Goal: Transaction & Acquisition: Purchase product/service

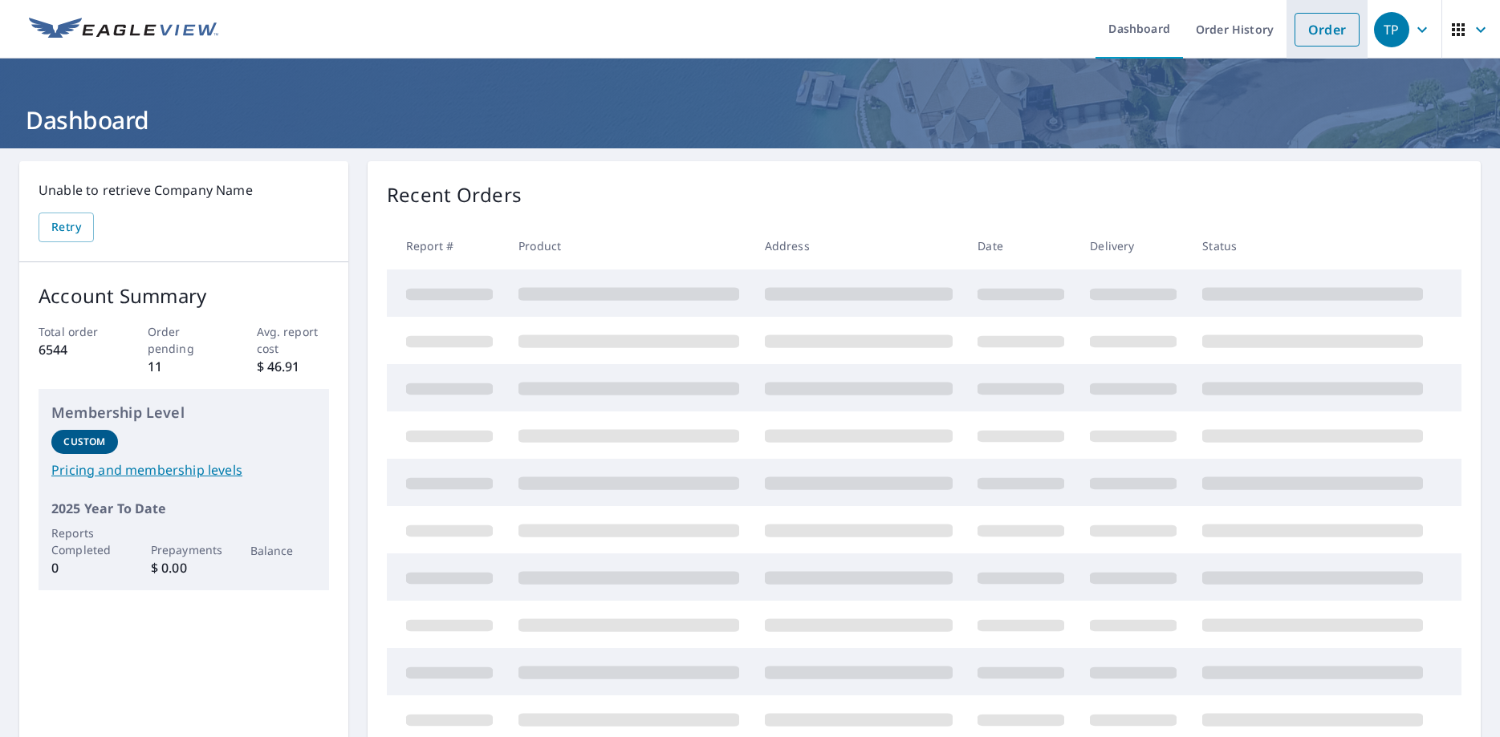
click at [1321, 29] on link "Order" at bounding box center [1326, 30] width 65 height 34
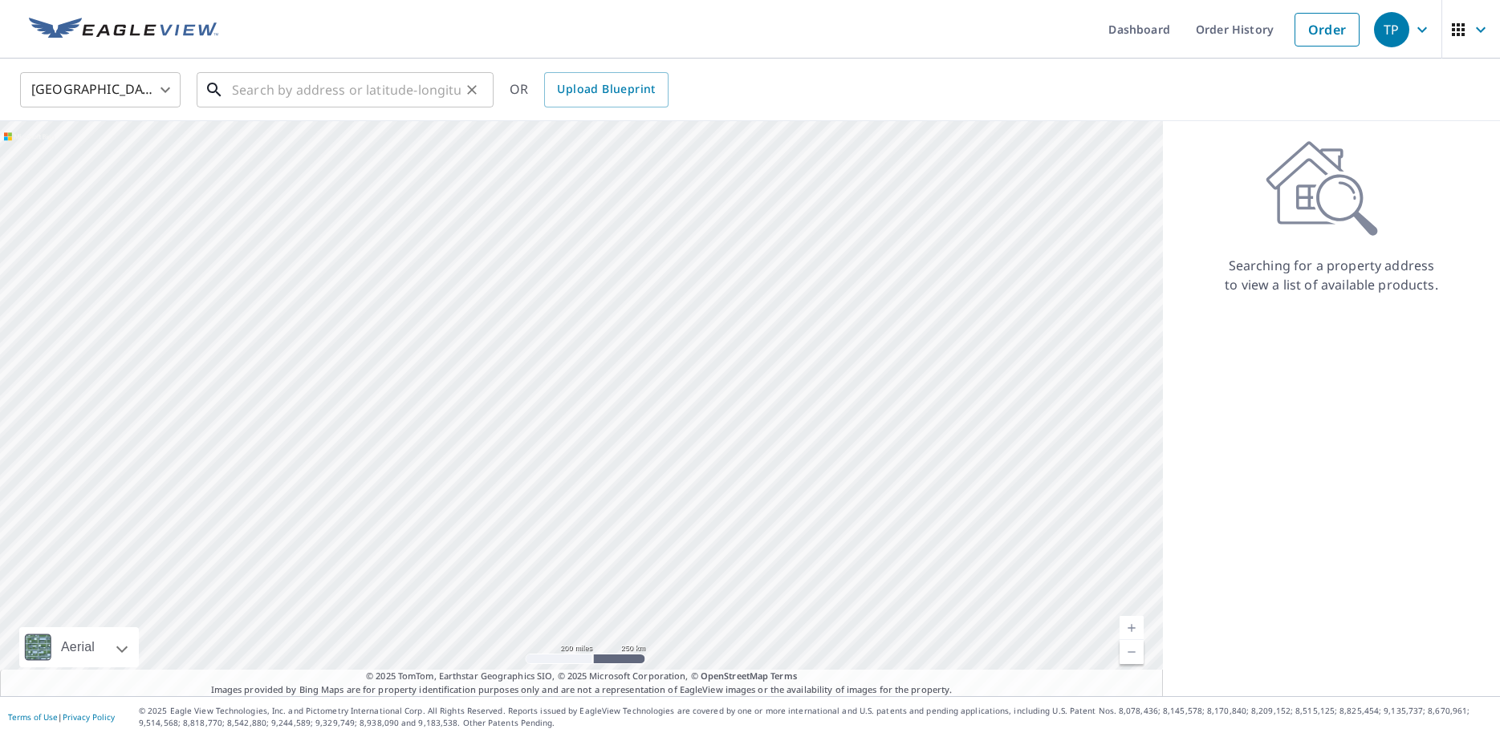
click at [263, 98] on input "text" at bounding box center [346, 89] width 229 height 45
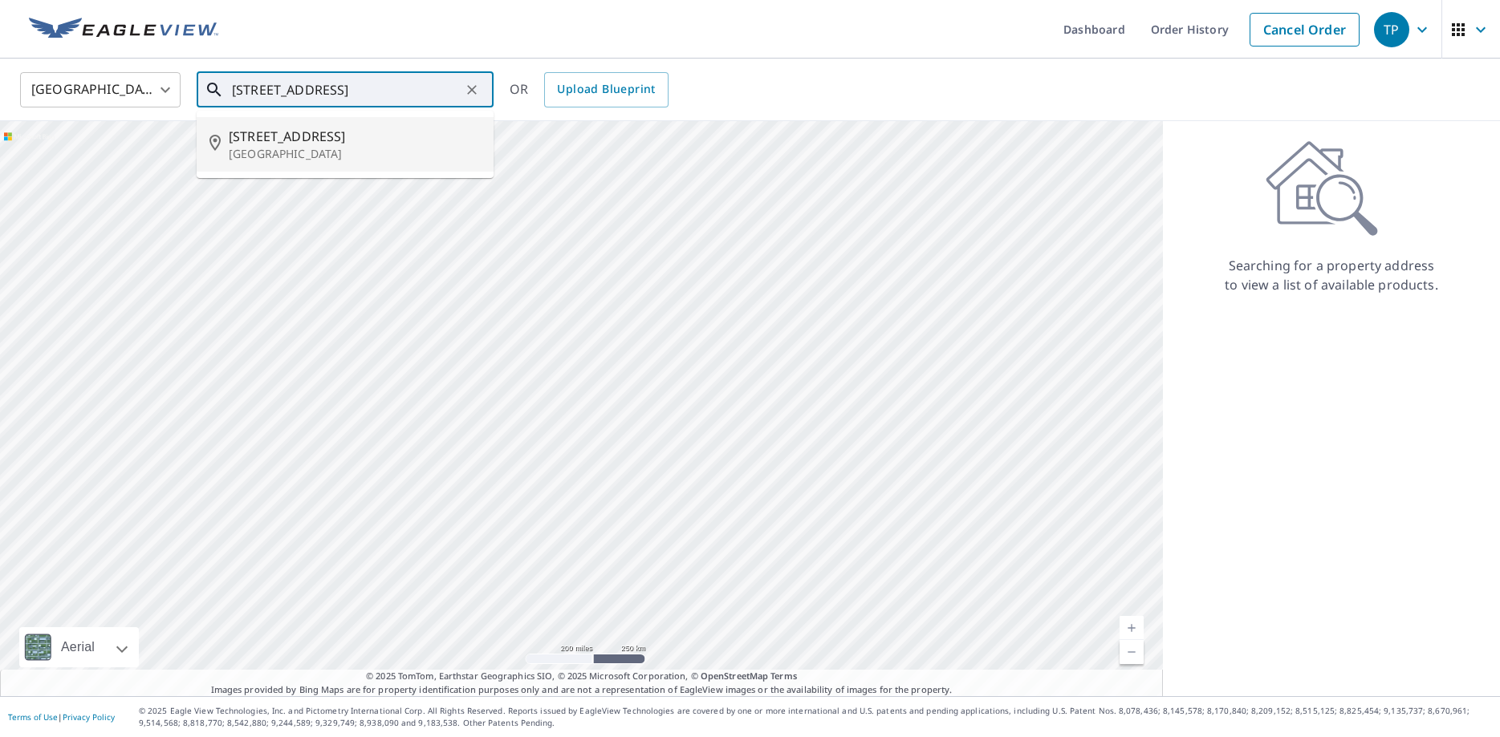
click at [254, 144] on span "[STREET_ADDRESS]" at bounding box center [355, 136] width 252 height 19
type input "[STREET_ADDRESS]"
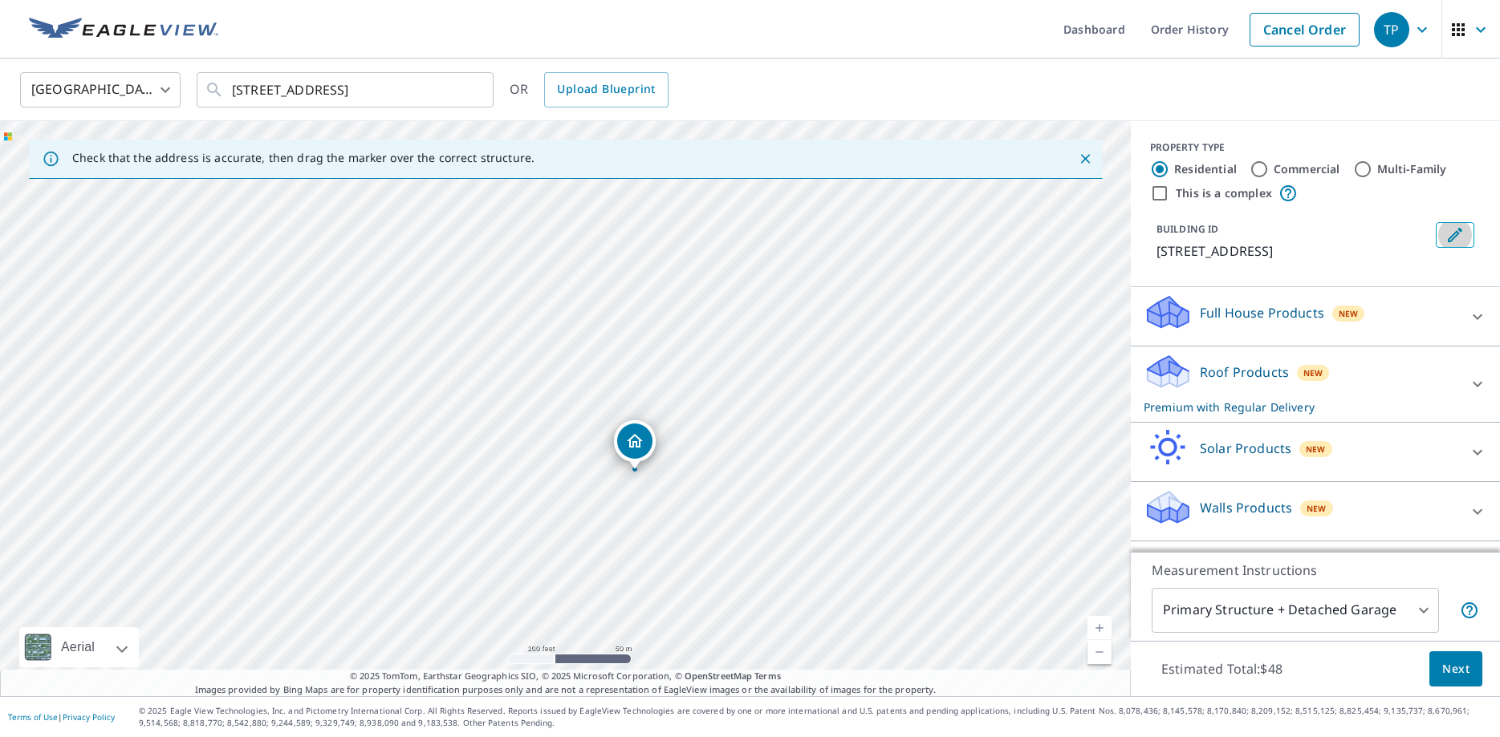
click at [1452, 237] on icon "Edit building 1" at bounding box center [1454, 235] width 14 height 14
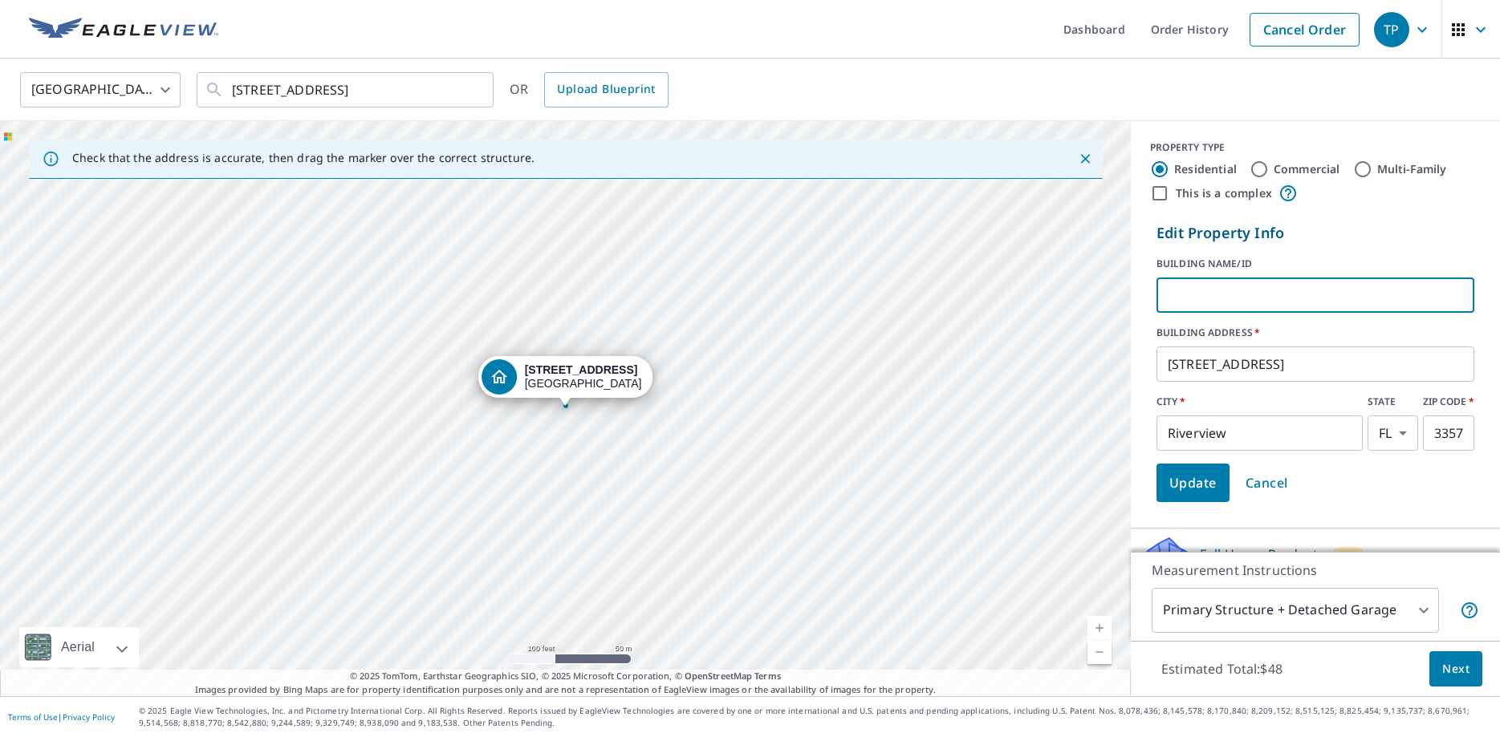
click at [1235, 301] on input "text" at bounding box center [1315, 295] width 318 height 45
click at [1183, 290] on input "text" at bounding box center [1315, 295] width 318 height 45
type input "Rivertree Clubhouse"
click at [1187, 485] on span "Update" at bounding box center [1192, 483] width 47 height 22
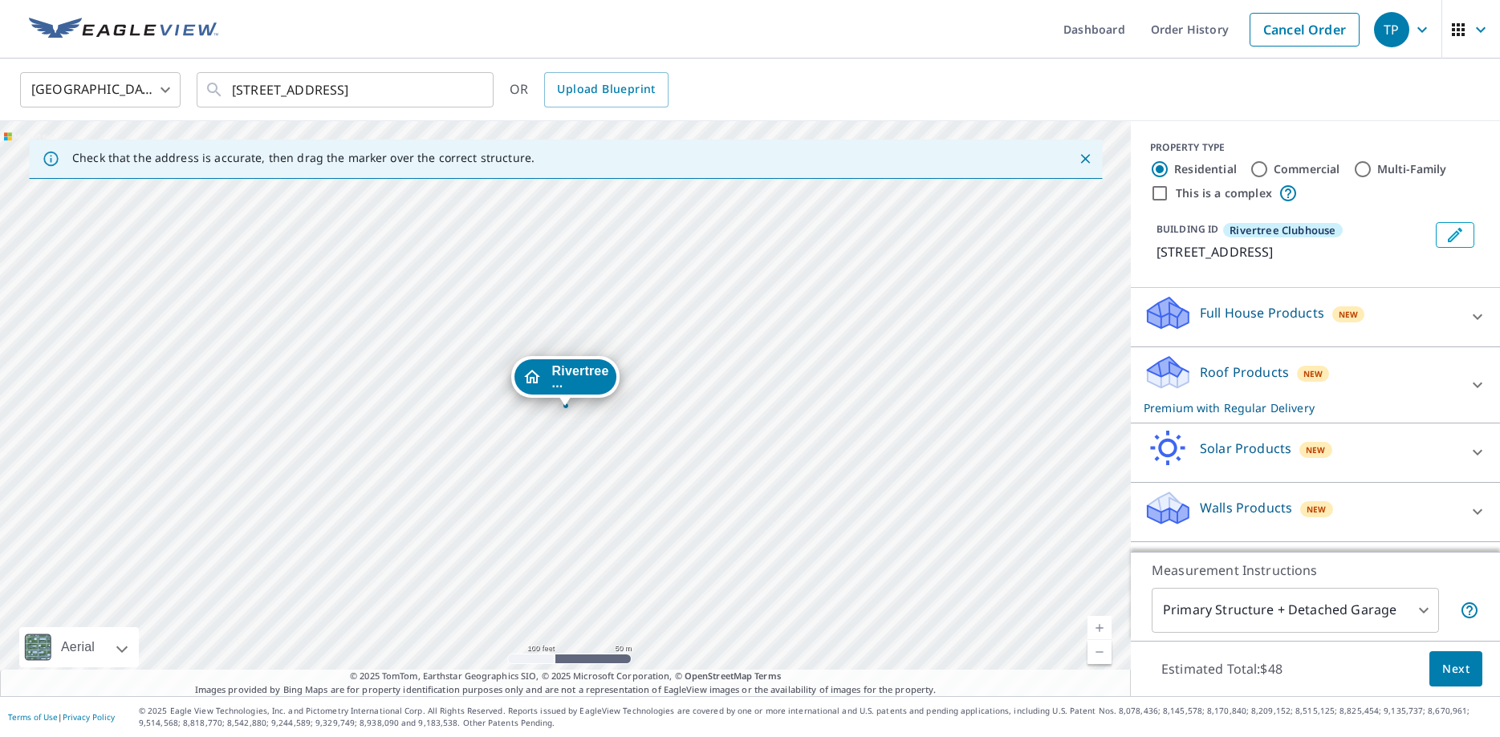
click at [1481, 404] on div at bounding box center [1477, 385] width 39 height 39
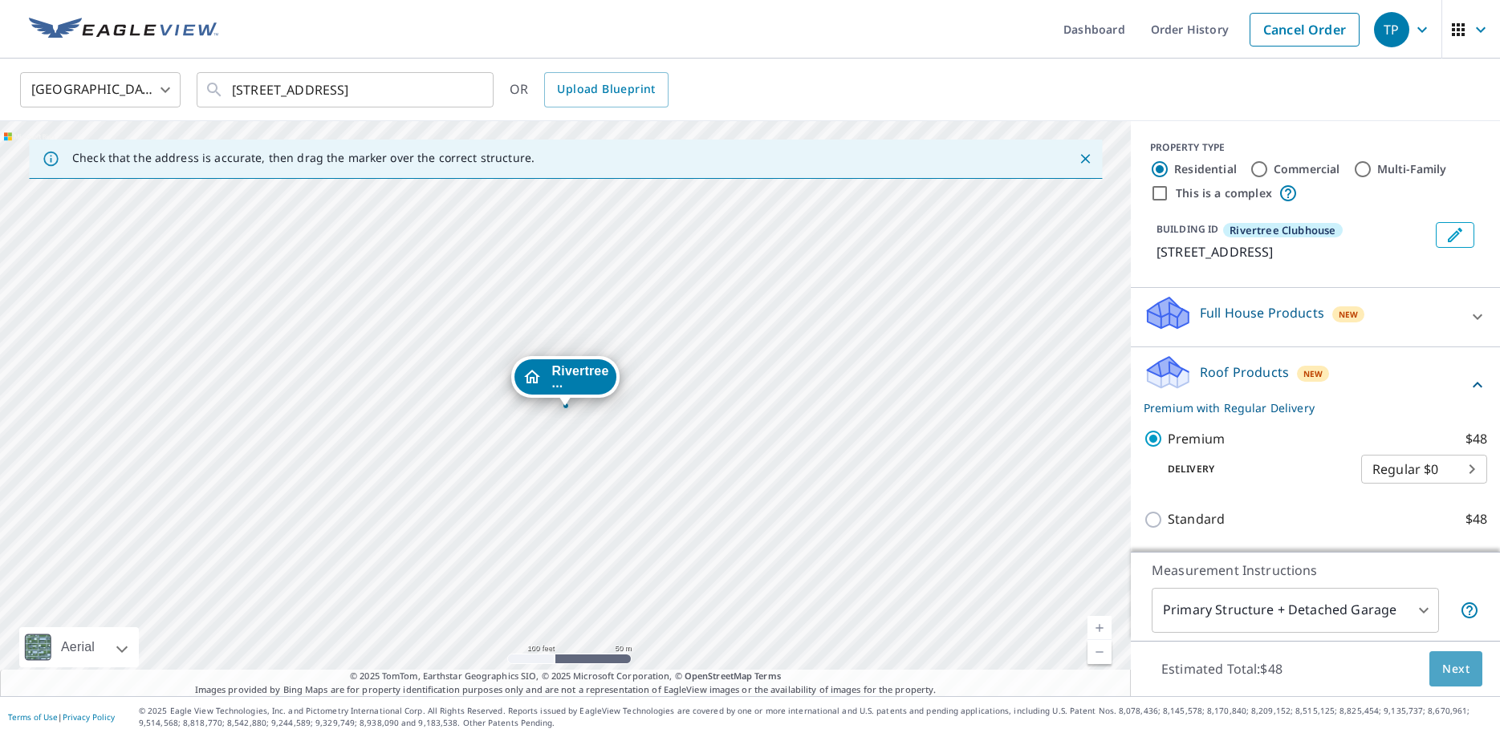
click at [1467, 676] on span "Next" at bounding box center [1455, 670] width 27 height 20
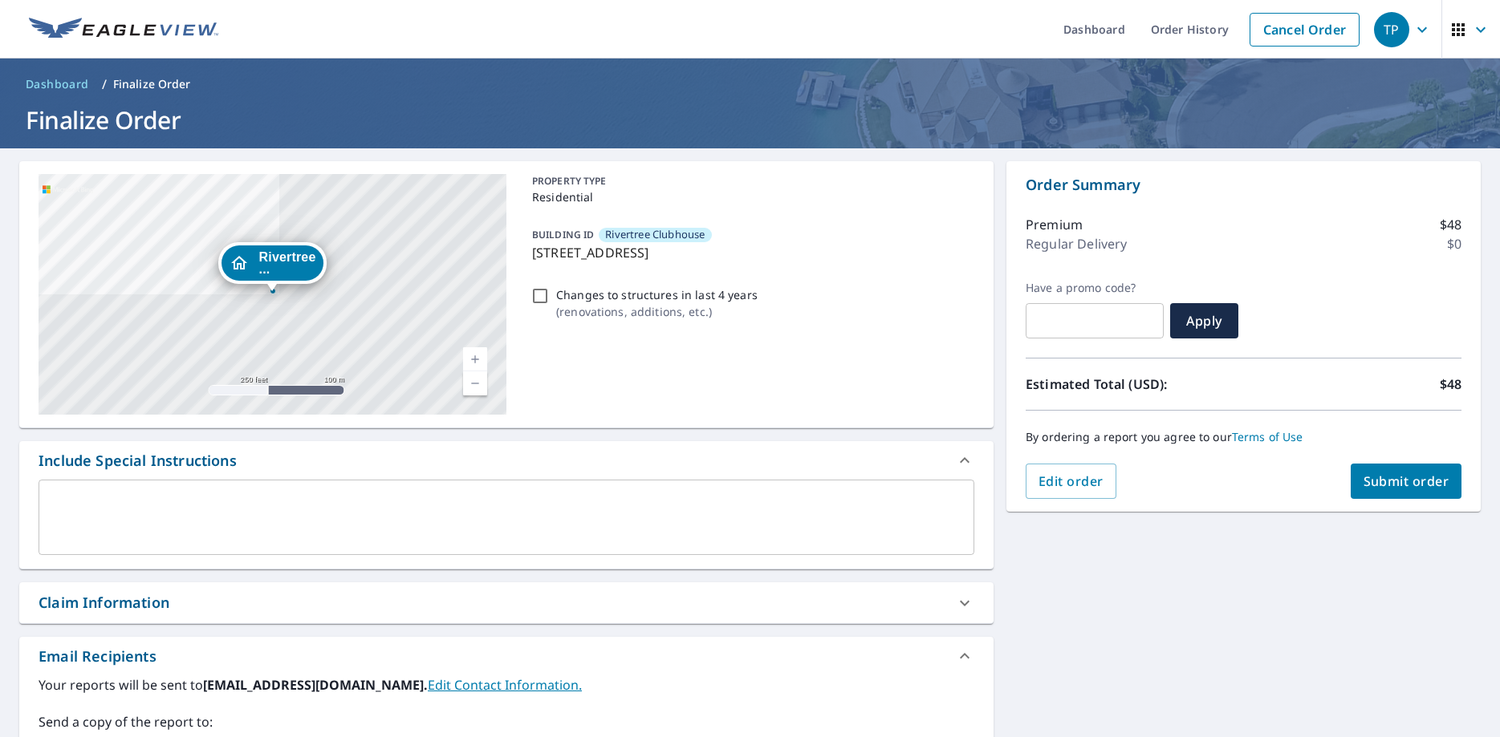
click at [1394, 478] on span "Submit order" at bounding box center [1406, 482] width 86 height 18
checkbox input "true"
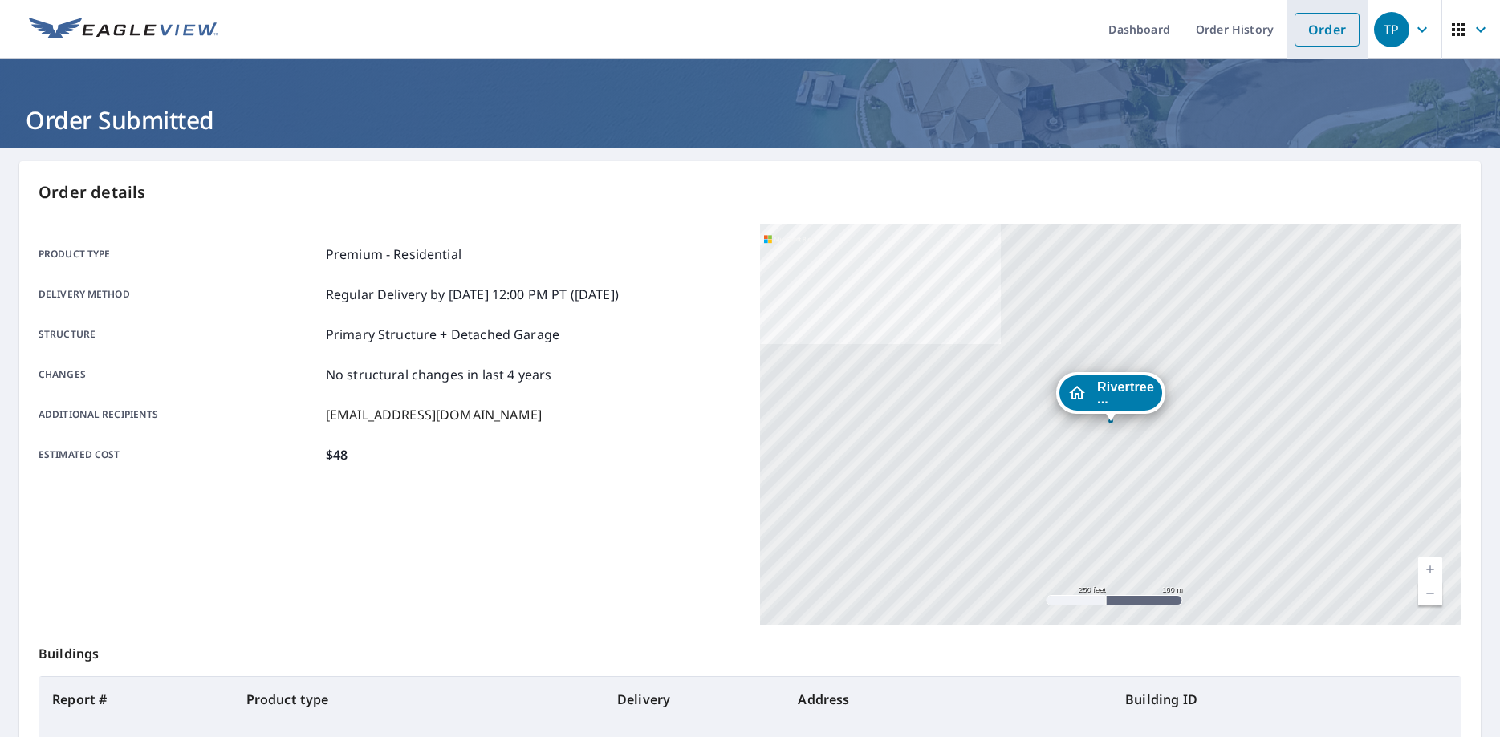
click at [1337, 29] on link "Order" at bounding box center [1326, 30] width 65 height 34
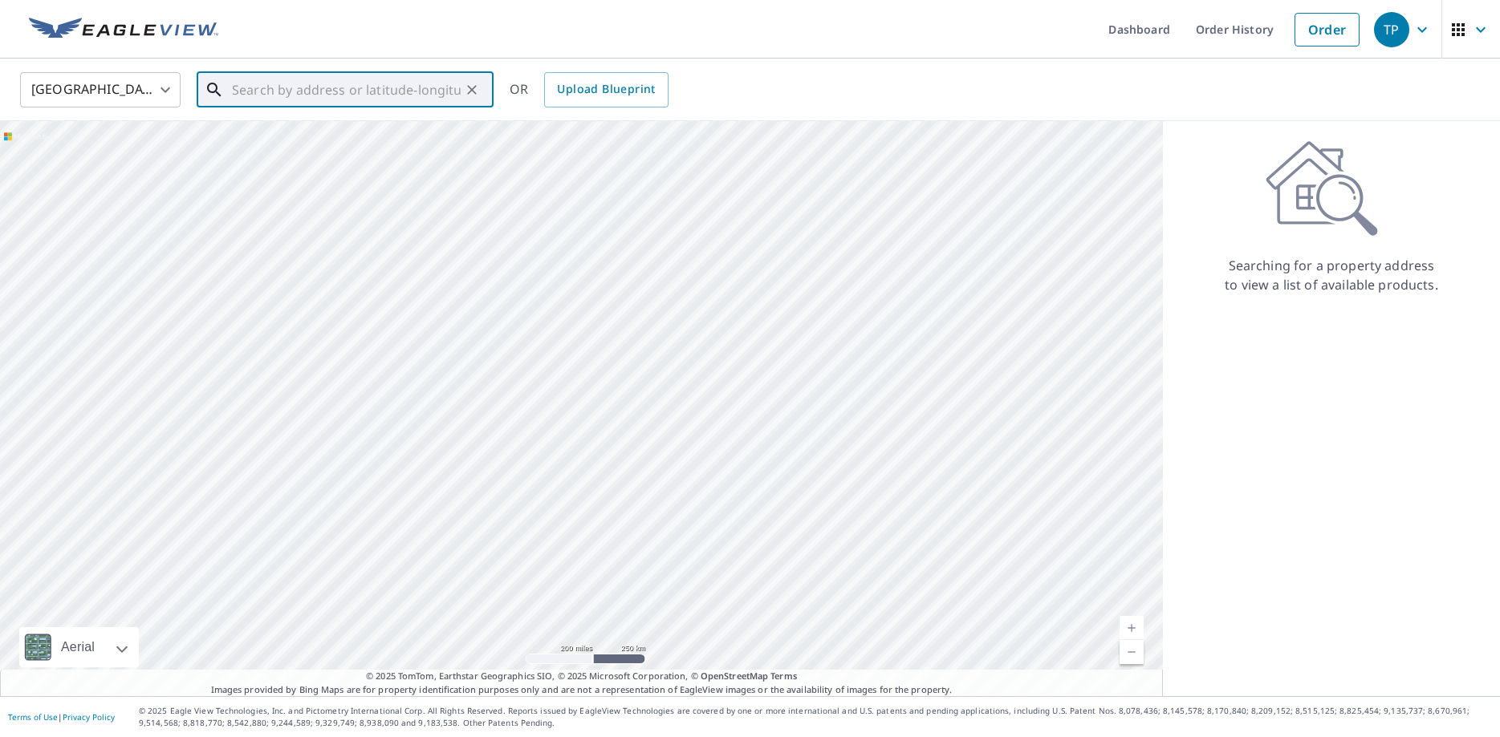
click at [365, 91] on input "text" at bounding box center [346, 89] width 229 height 45
click at [359, 128] on span "[STREET_ADDRESS]" at bounding box center [355, 136] width 252 height 19
type input "[STREET_ADDRESS]"
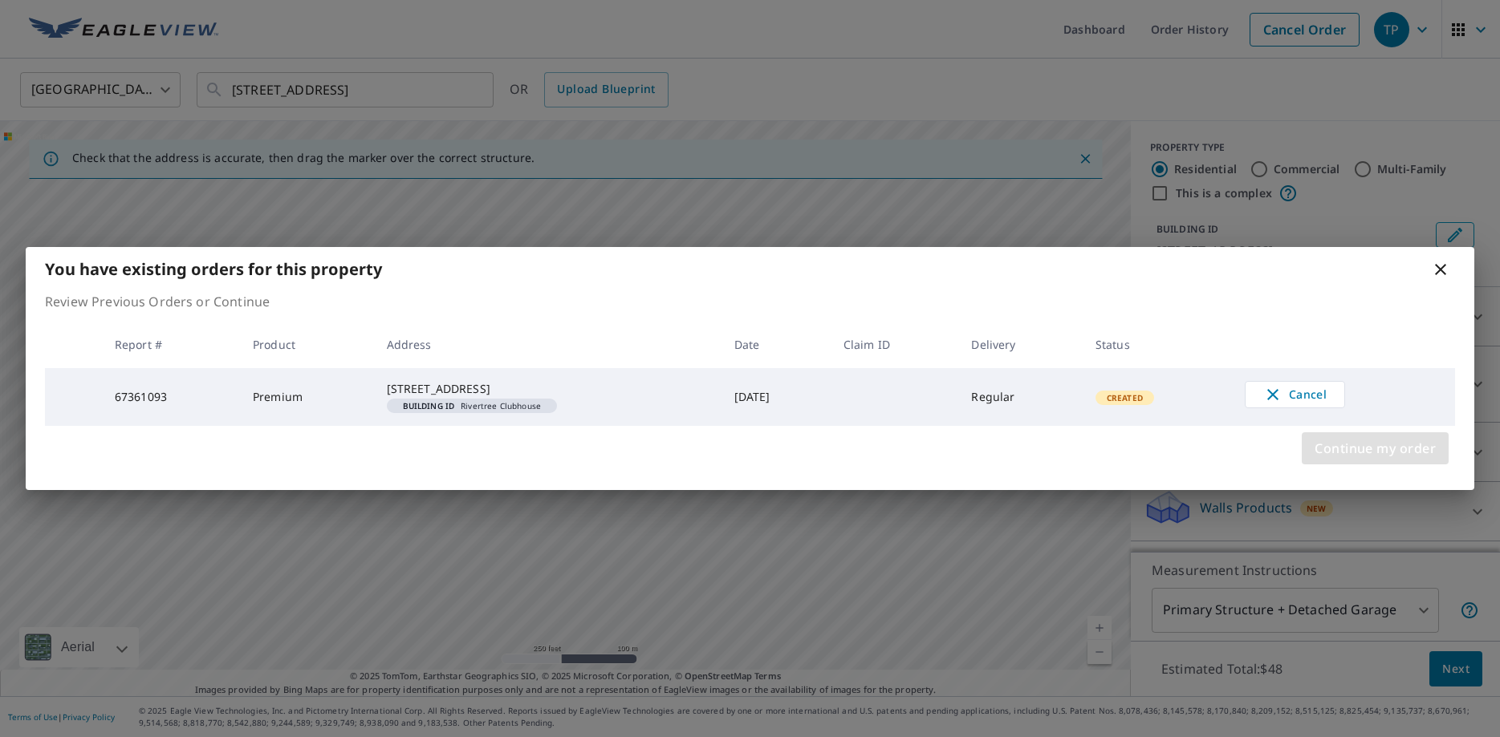
click at [1374, 455] on span "Continue my order" at bounding box center [1374, 448] width 121 height 22
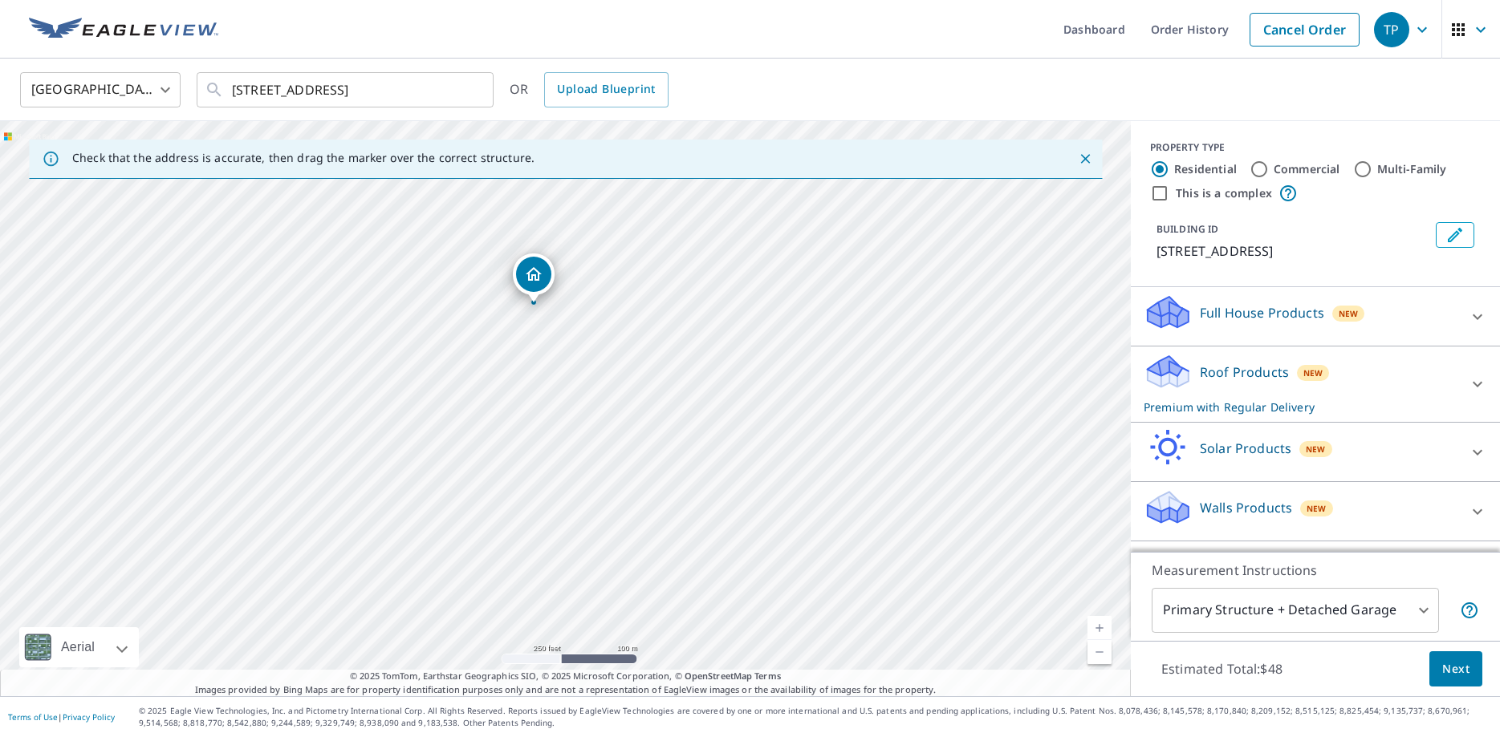
drag, startPoint x: 565, startPoint y: 384, endPoint x: 533, endPoint y: 280, distance: 108.4
click at [533, 280] on div "[STREET_ADDRESS]" at bounding box center [565, 408] width 1131 height 575
click at [1451, 237] on icon "Edit building 1" at bounding box center [1454, 235] width 14 height 14
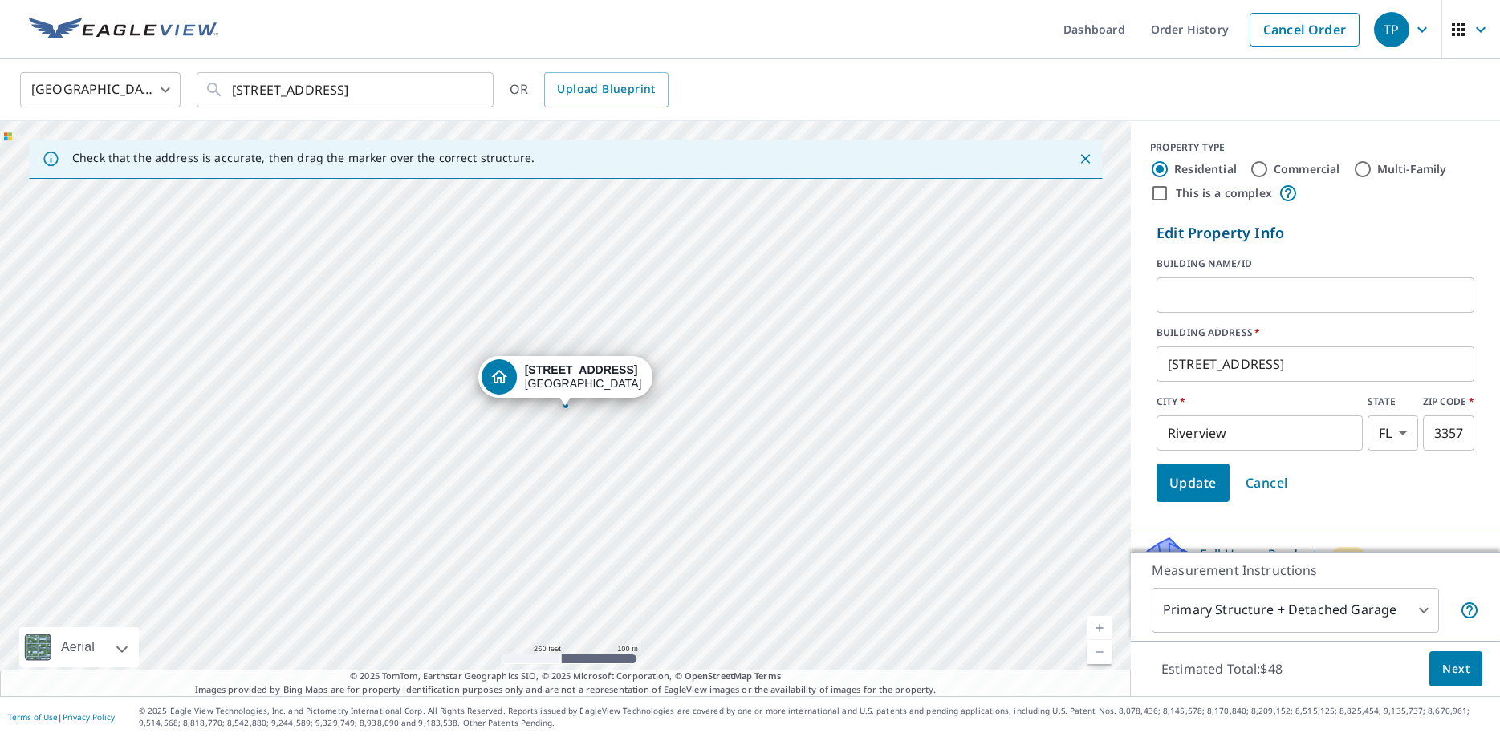
click at [1177, 290] on input "text" at bounding box center [1315, 295] width 318 height 45
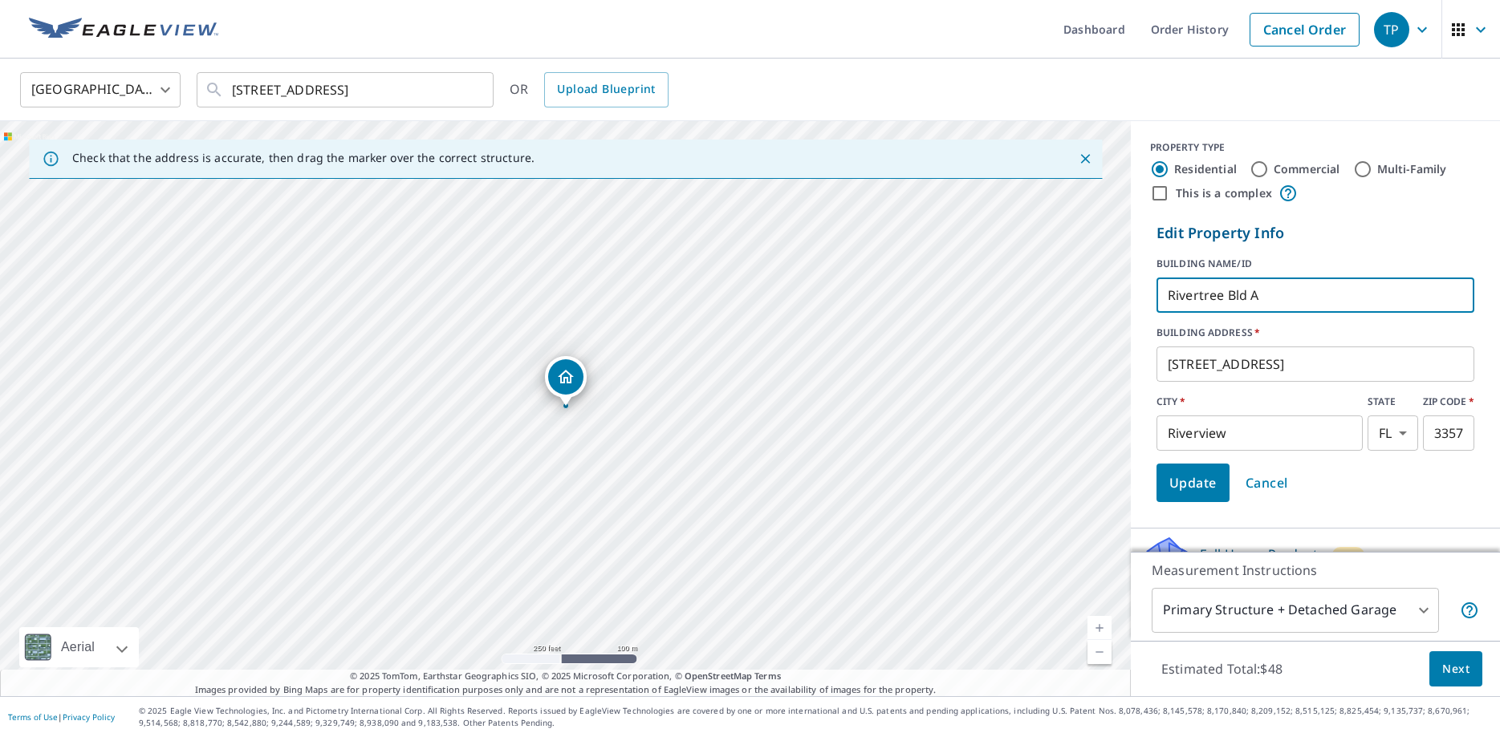
type input "Rivertree Bld A"
click at [1196, 475] on span "Update" at bounding box center [1192, 483] width 47 height 22
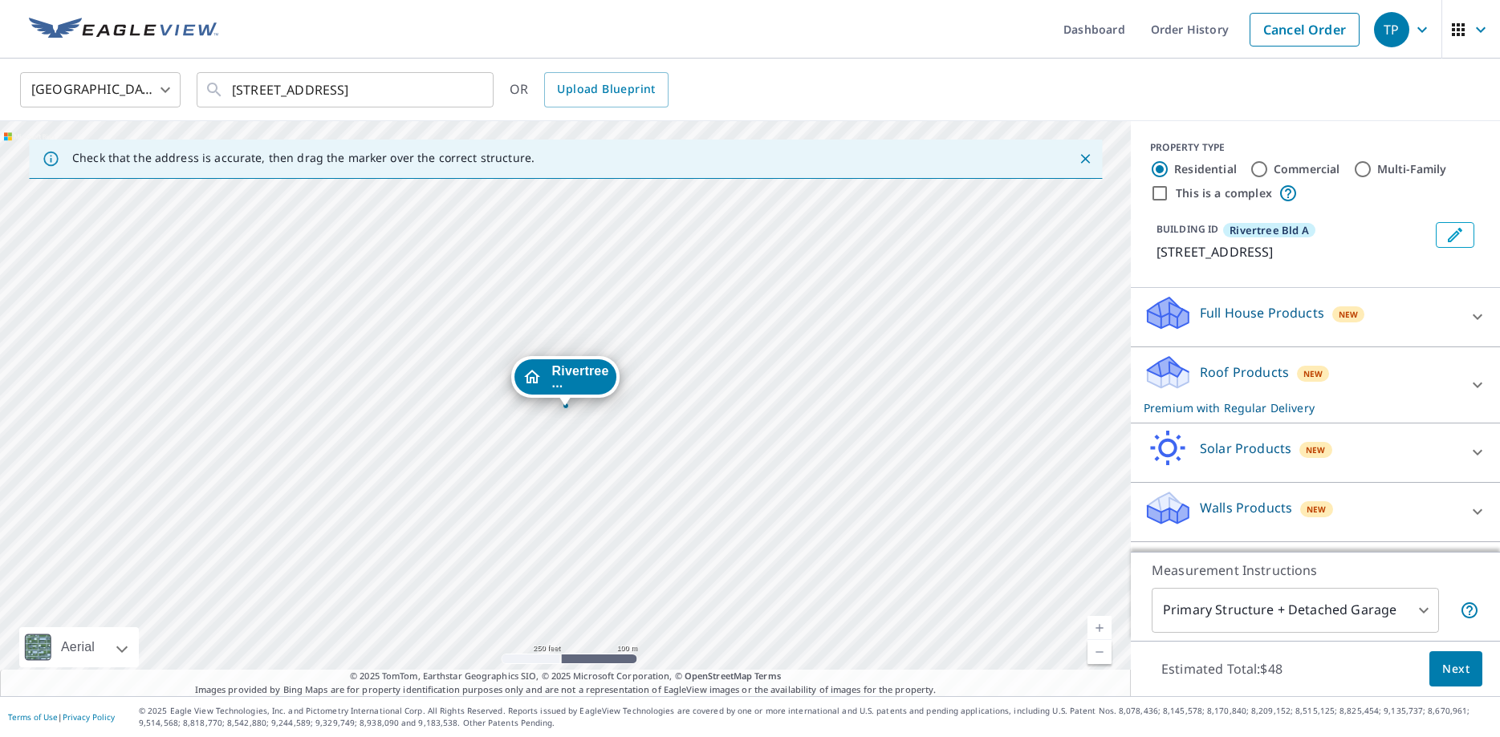
click at [1461, 404] on div at bounding box center [1477, 385] width 39 height 39
click at [1456, 673] on span "Next" at bounding box center [1455, 670] width 27 height 20
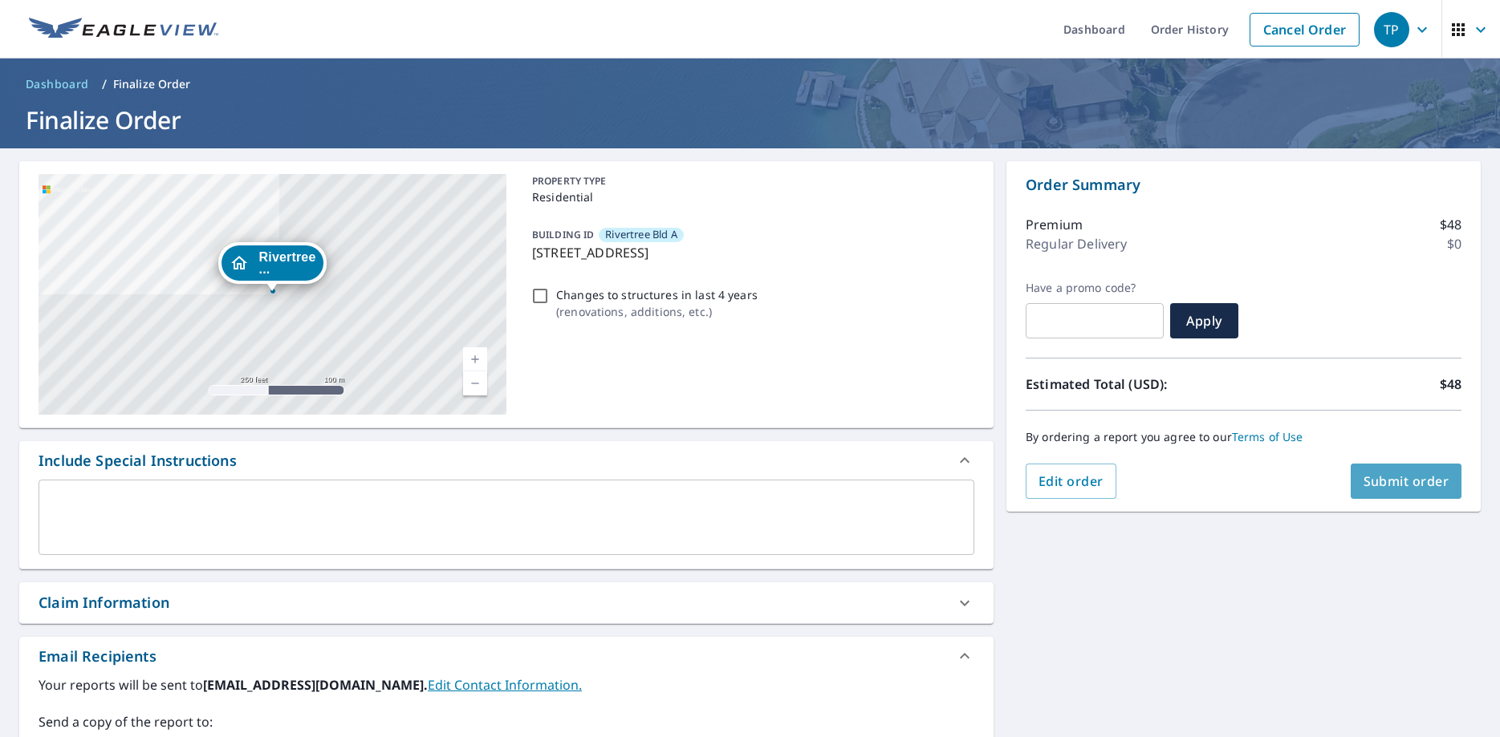
click at [1407, 485] on span "Submit order" at bounding box center [1406, 482] width 86 height 18
checkbox input "true"
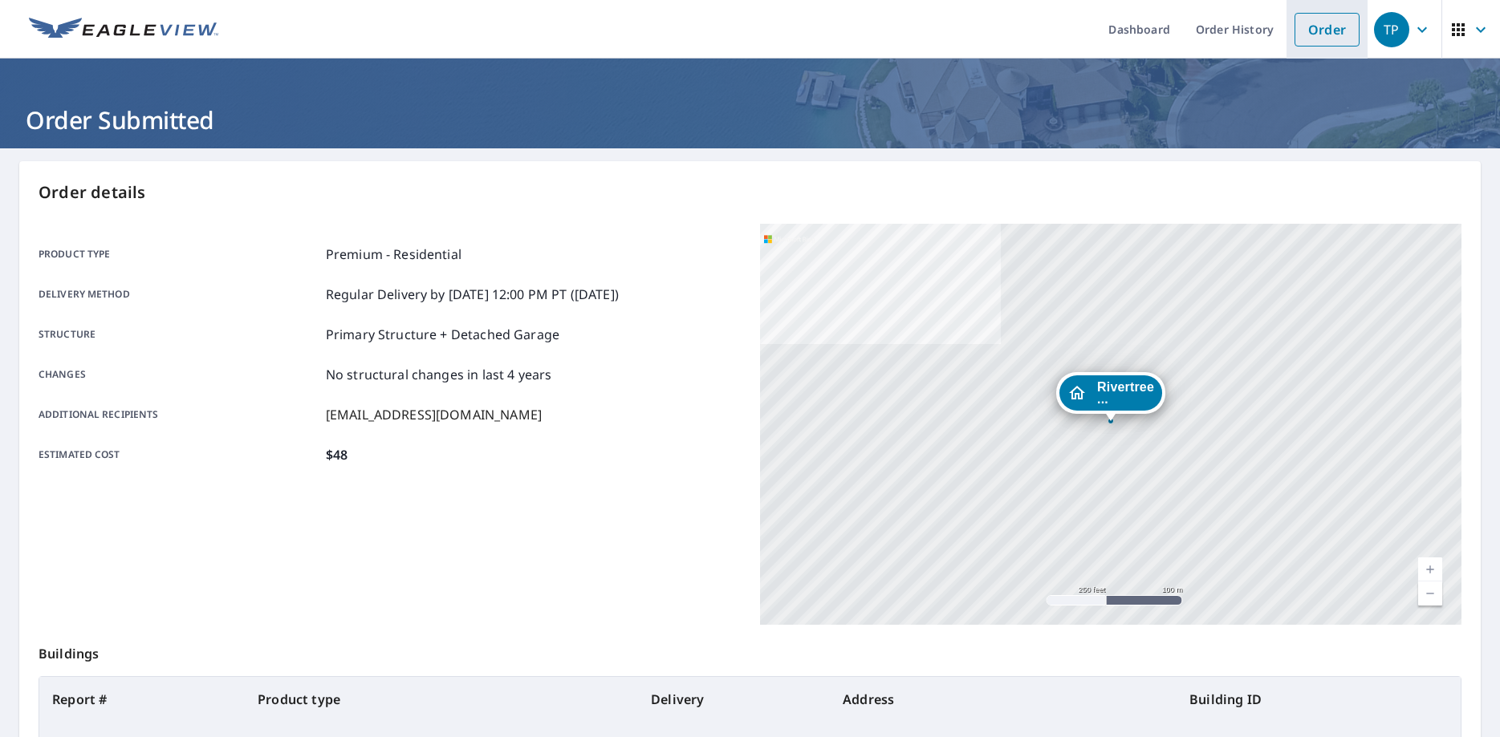
click at [1317, 35] on link "Order" at bounding box center [1326, 30] width 65 height 34
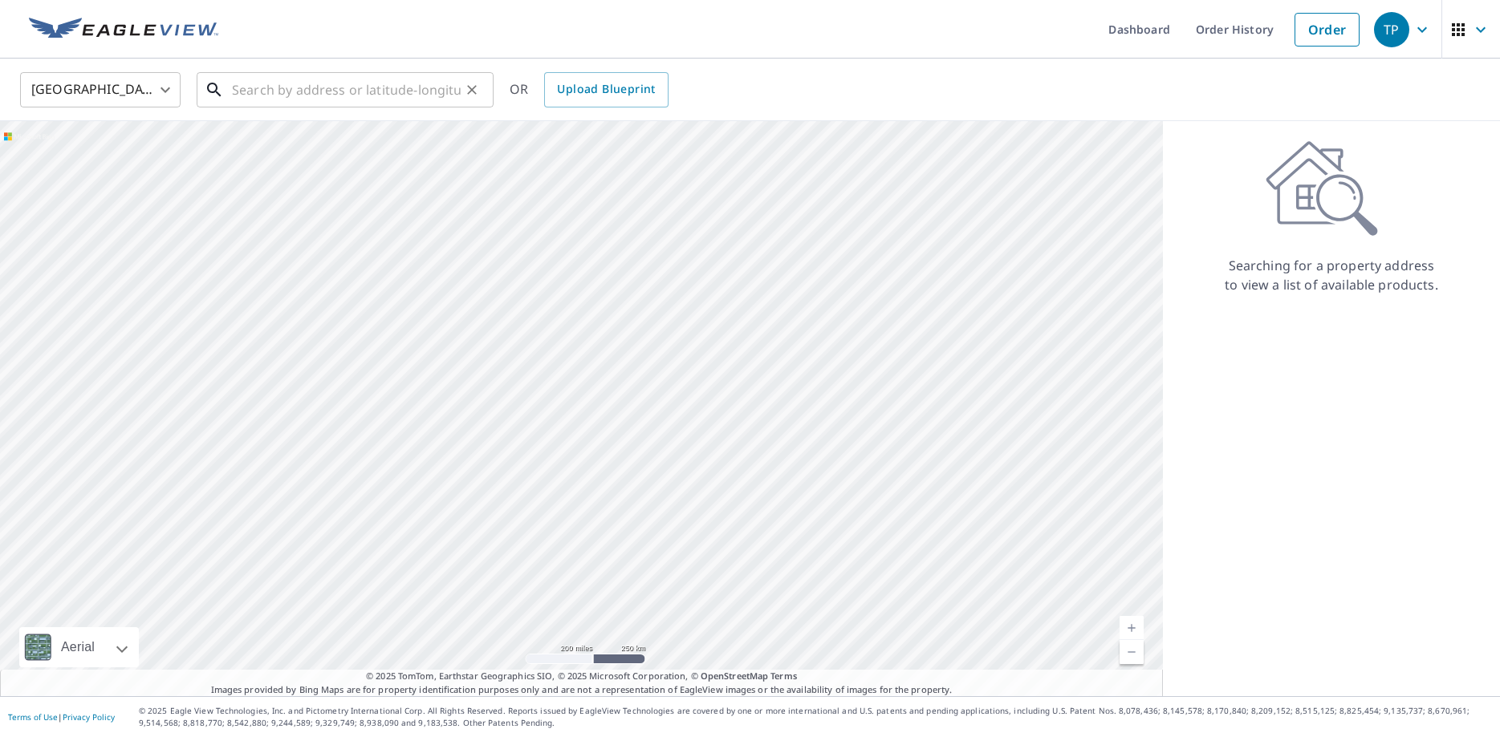
click at [347, 84] on input "text" at bounding box center [346, 89] width 229 height 45
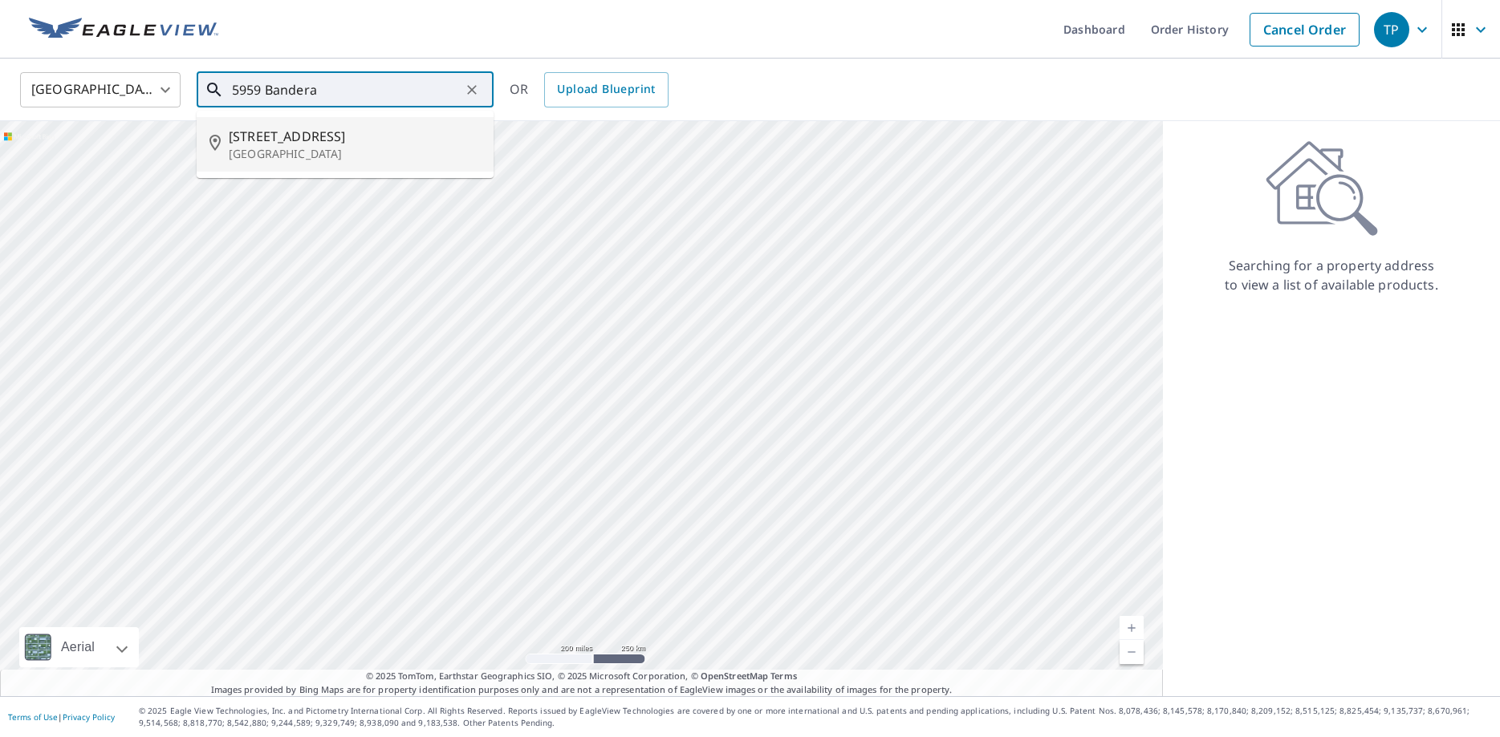
click at [343, 148] on p "[GEOGRAPHIC_DATA]" at bounding box center [355, 154] width 252 height 16
type input "[STREET_ADDRESS]"
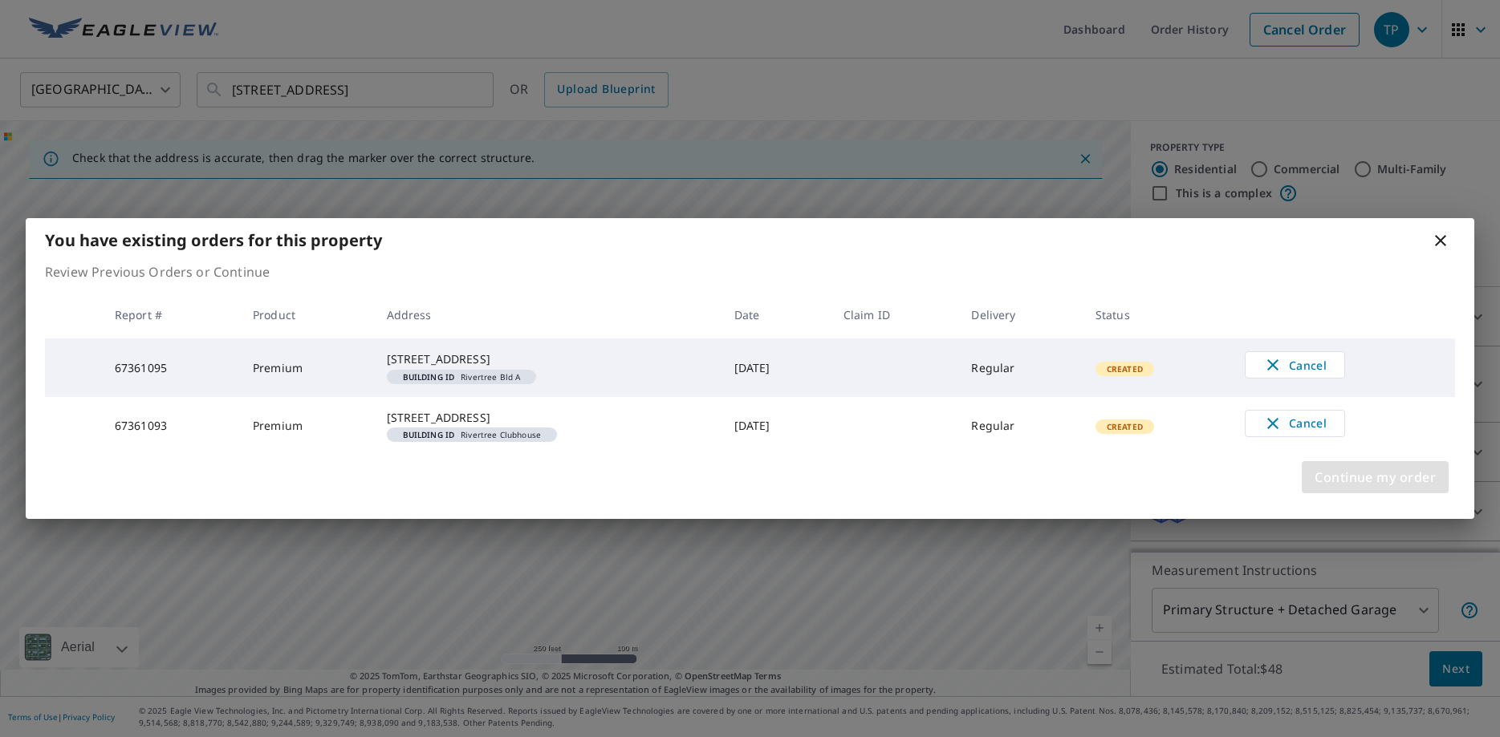
click at [1369, 489] on span "Continue my order" at bounding box center [1374, 477] width 121 height 22
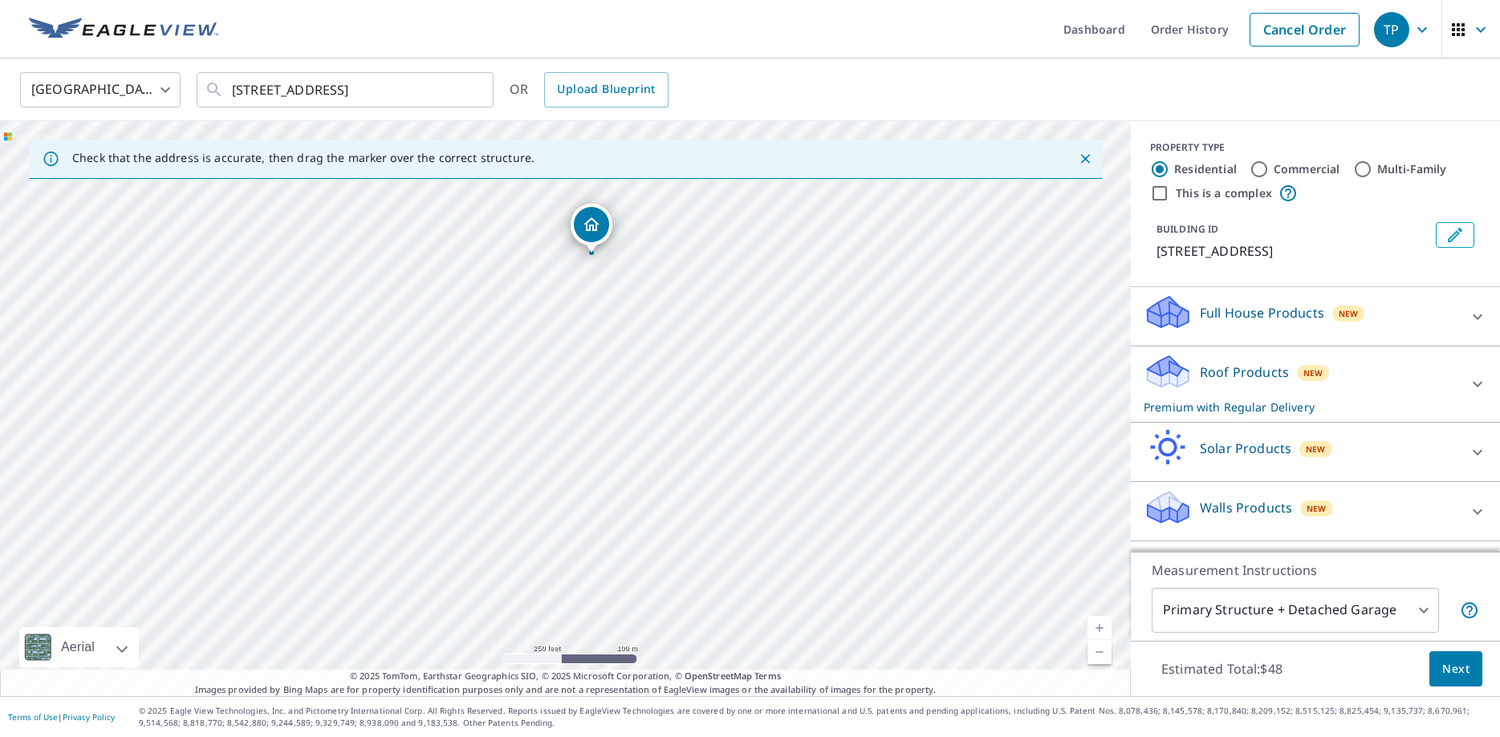
drag, startPoint x: 567, startPoint y: 378, endPoint x: 593, endPoint y: 225, distance: 155.4
click at [593, 225] on div "[STREET_ADDRESS]" at bounding box center [565, 408] width 1131 height 575
click at [1455, 240] on icon "Edit building 1" at bounding box center [1454, 234] width 19 height 19
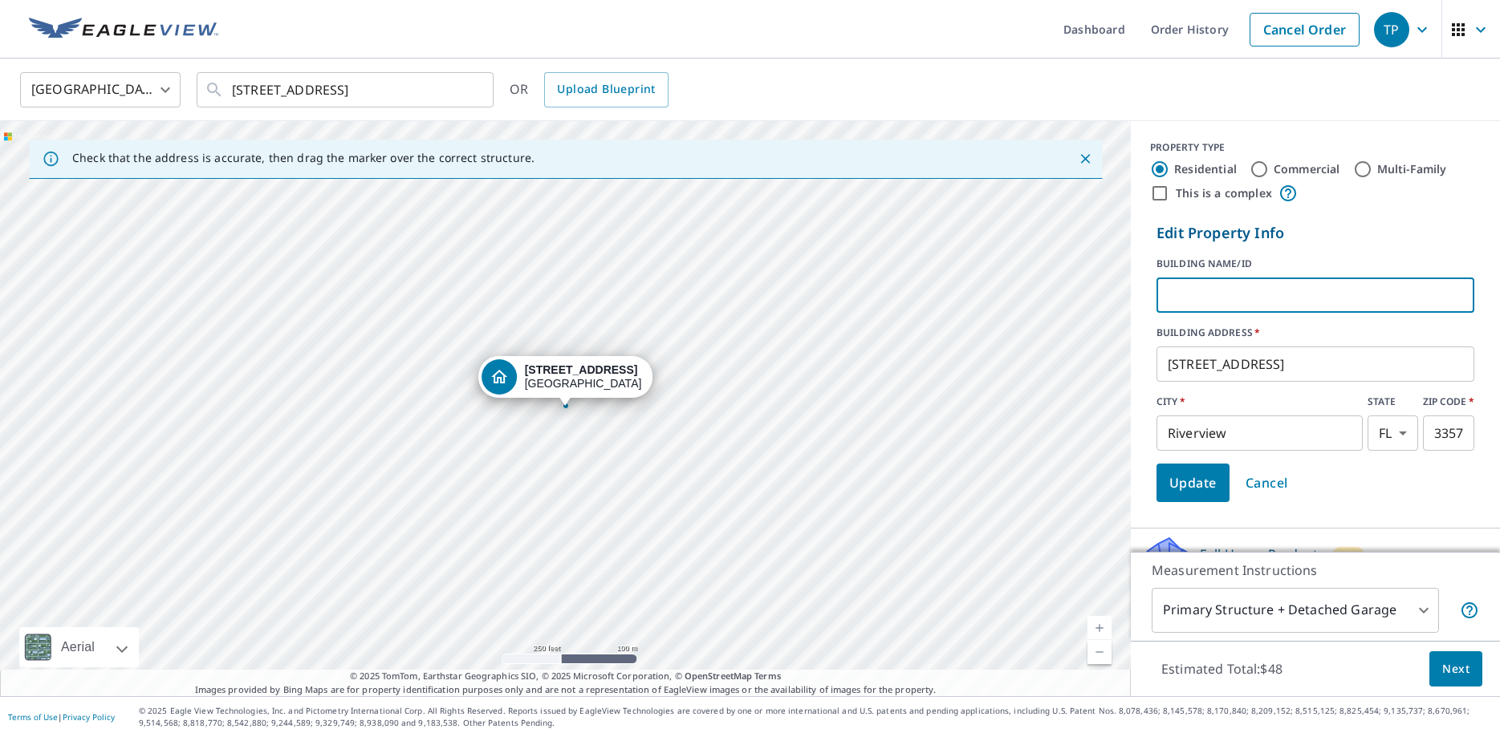
click at [1212, 292] on input "text" at bounding box center [1315, 295] width 318 height 45
type input "Rivertree Bld B"
click at [1196, 481] on span "Update" at bounding box center [1192, 483] width 47 height 22
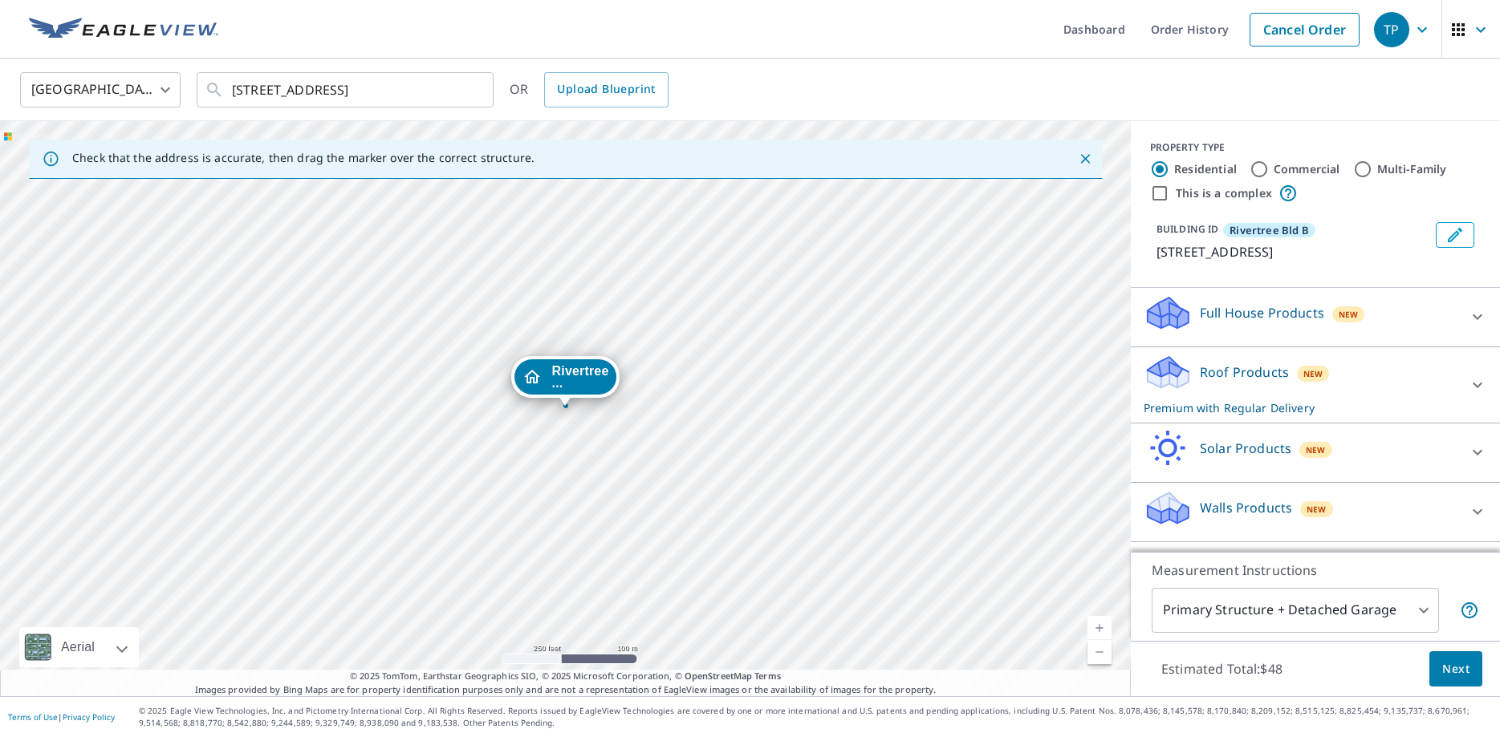
click at [1453, 413] on div "Roof Products New Premium with Regular Delivery" at bounding box center [1300, 385] width 315 height 63
click at [1458, 665] on span "Next" at bounding box center [1455, 670] width 27 height 20
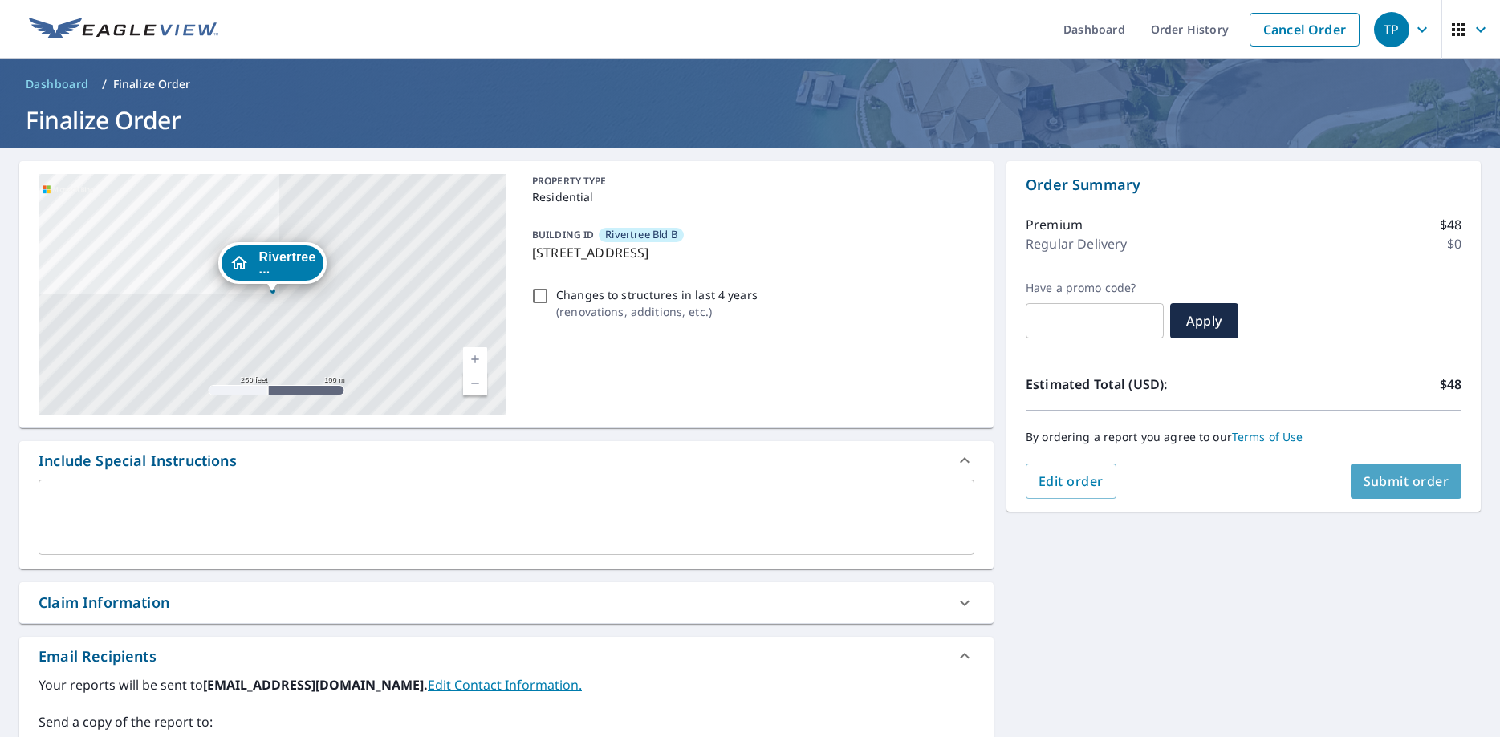
click at [1410, 483] on span "Submit order" at bounding box center [1406, 482] width 86 height 18
checkbox input "true"
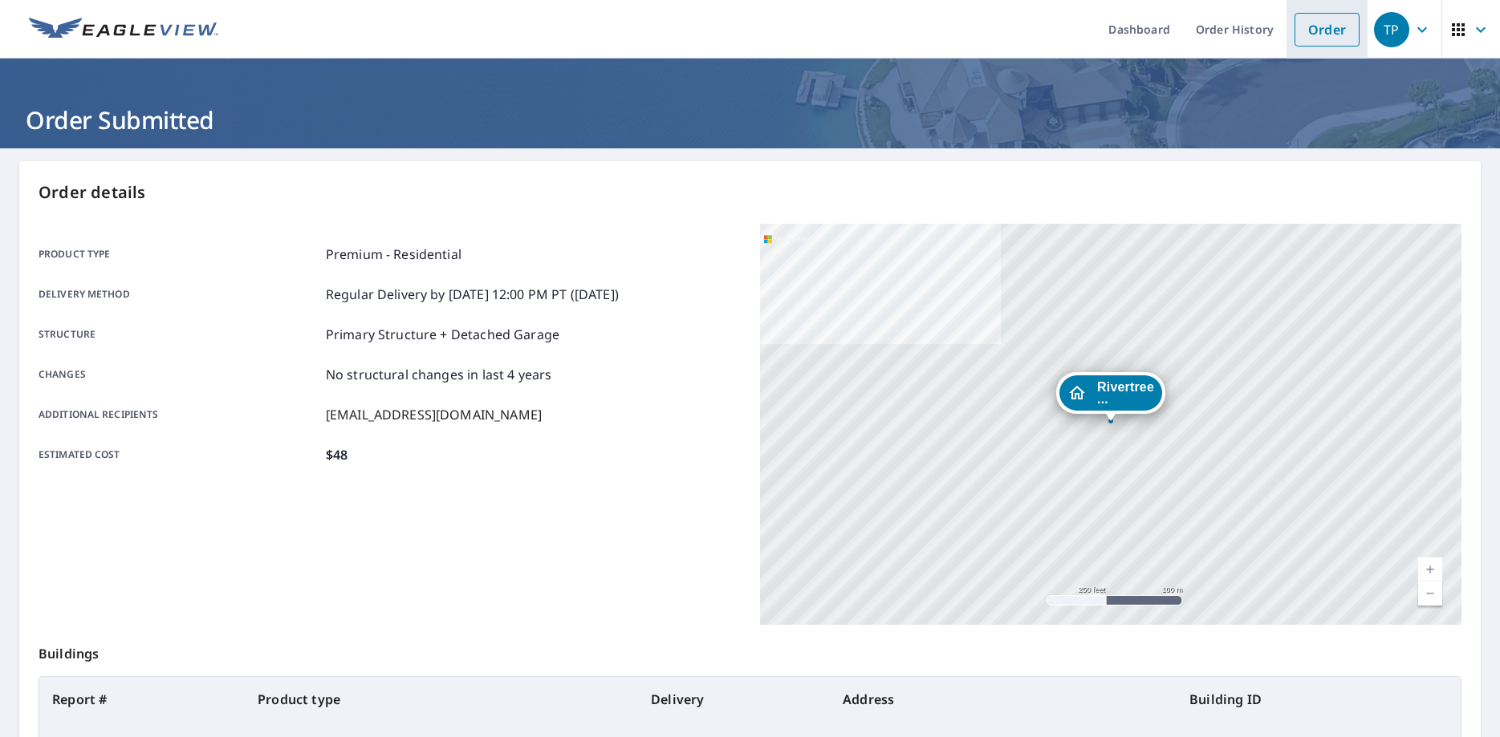
click at [1327, 26] on link "Order" at bounding box center [1326, 30] width 65 height 34
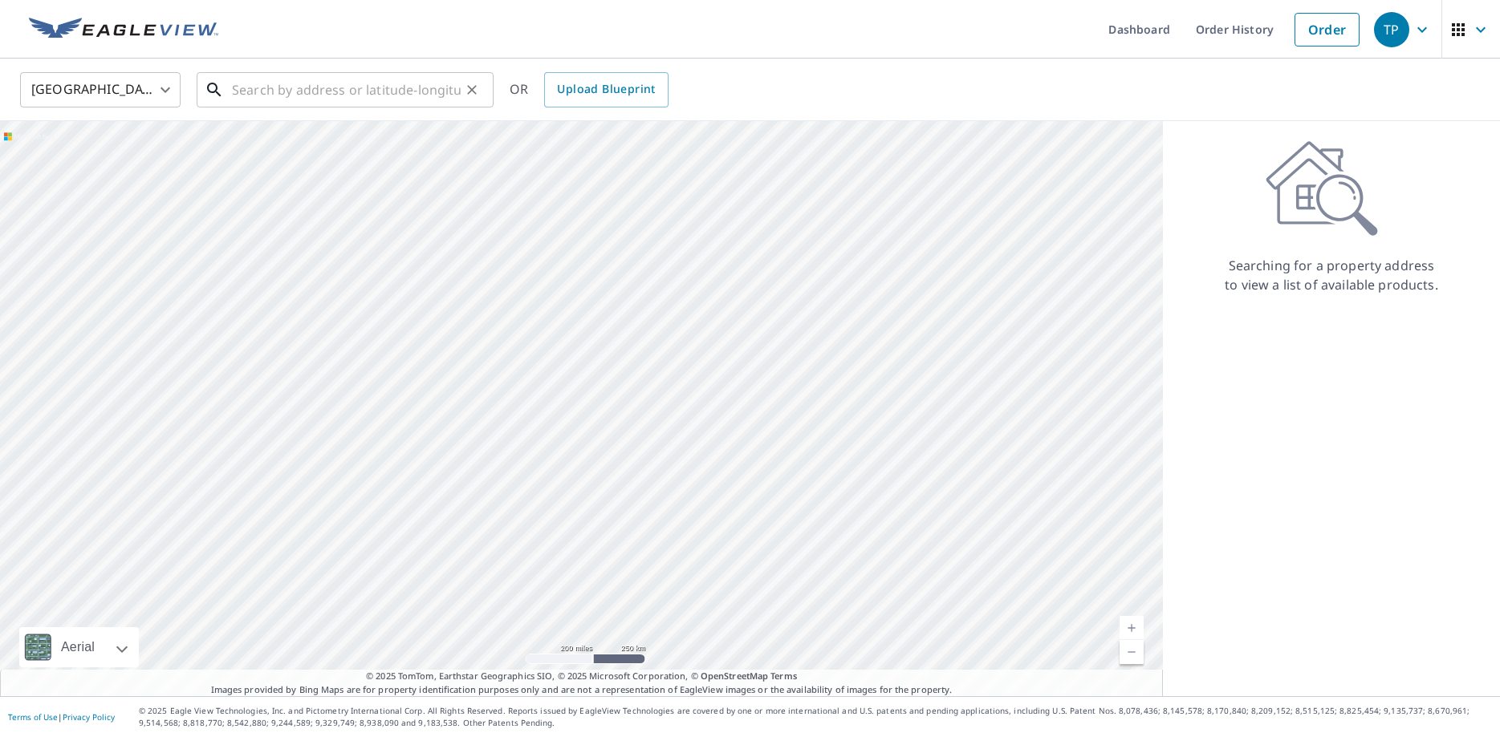
click at [360, 96] on input "text" at bounding box center [346, 89] width 229 height 45
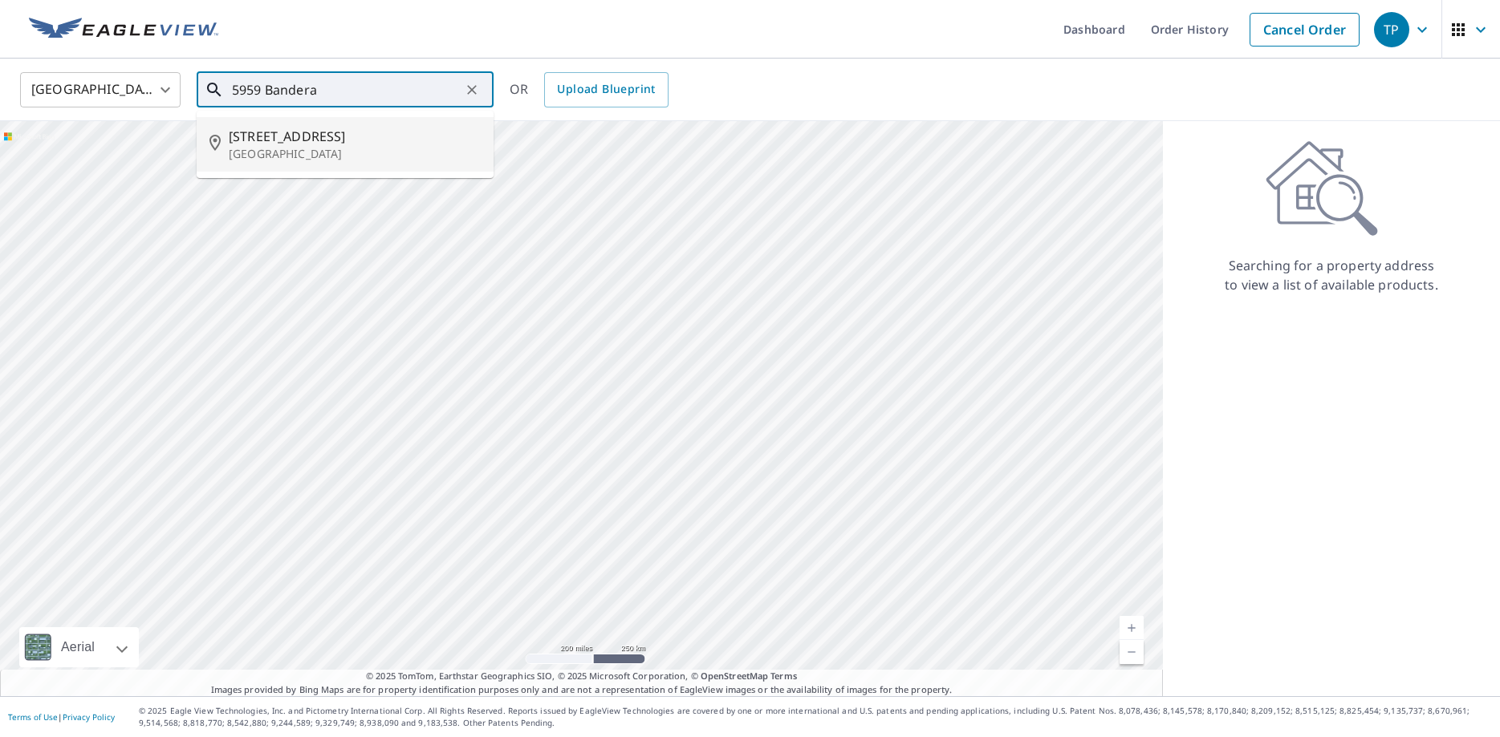
click at [349, 133] on span "[STREET_ADDRESS]" at bounding box center [355, 136] width 252 height 19
type input "[STREET_ADDRESS]"
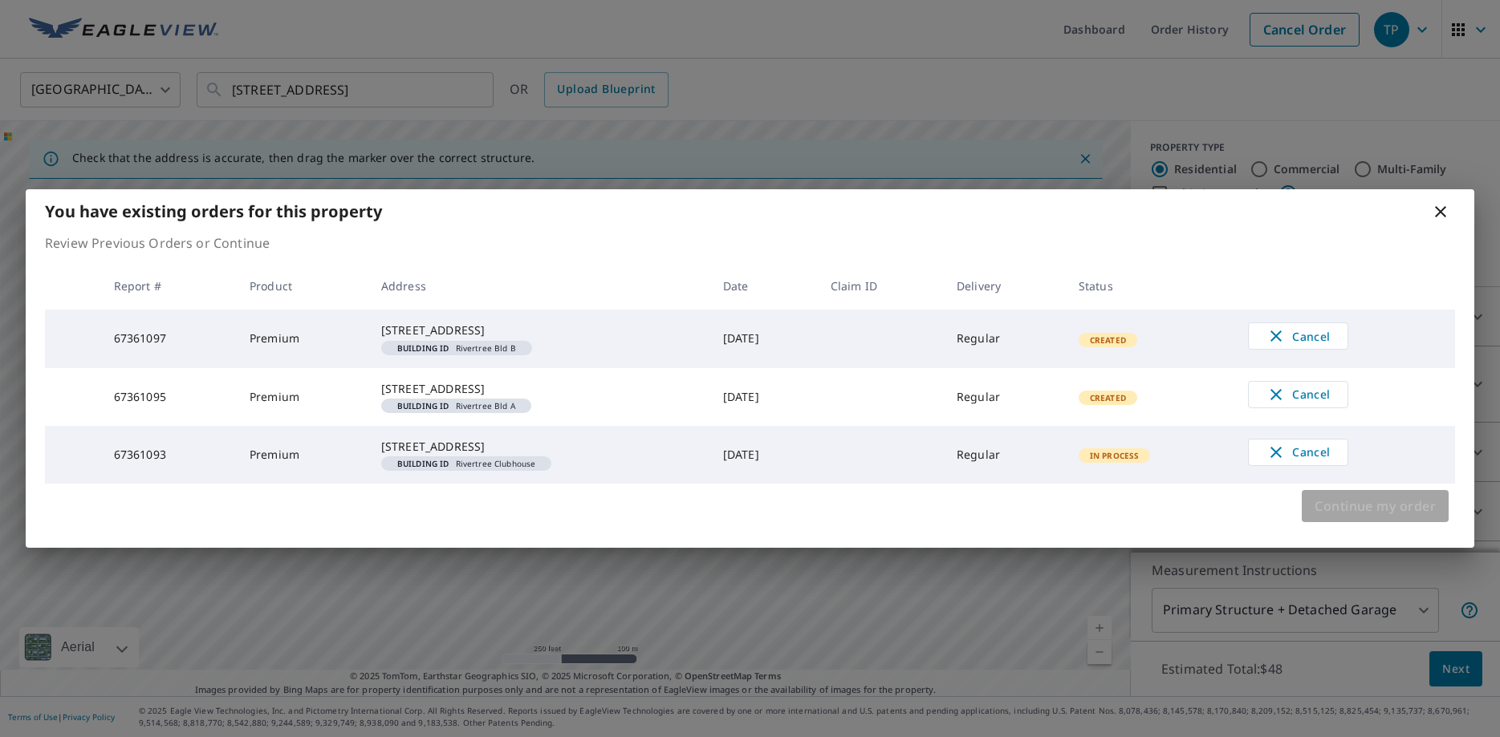
click at [1340, 518] on span "Continue my order" at bounding box center [1374, 506] width 121 height 22
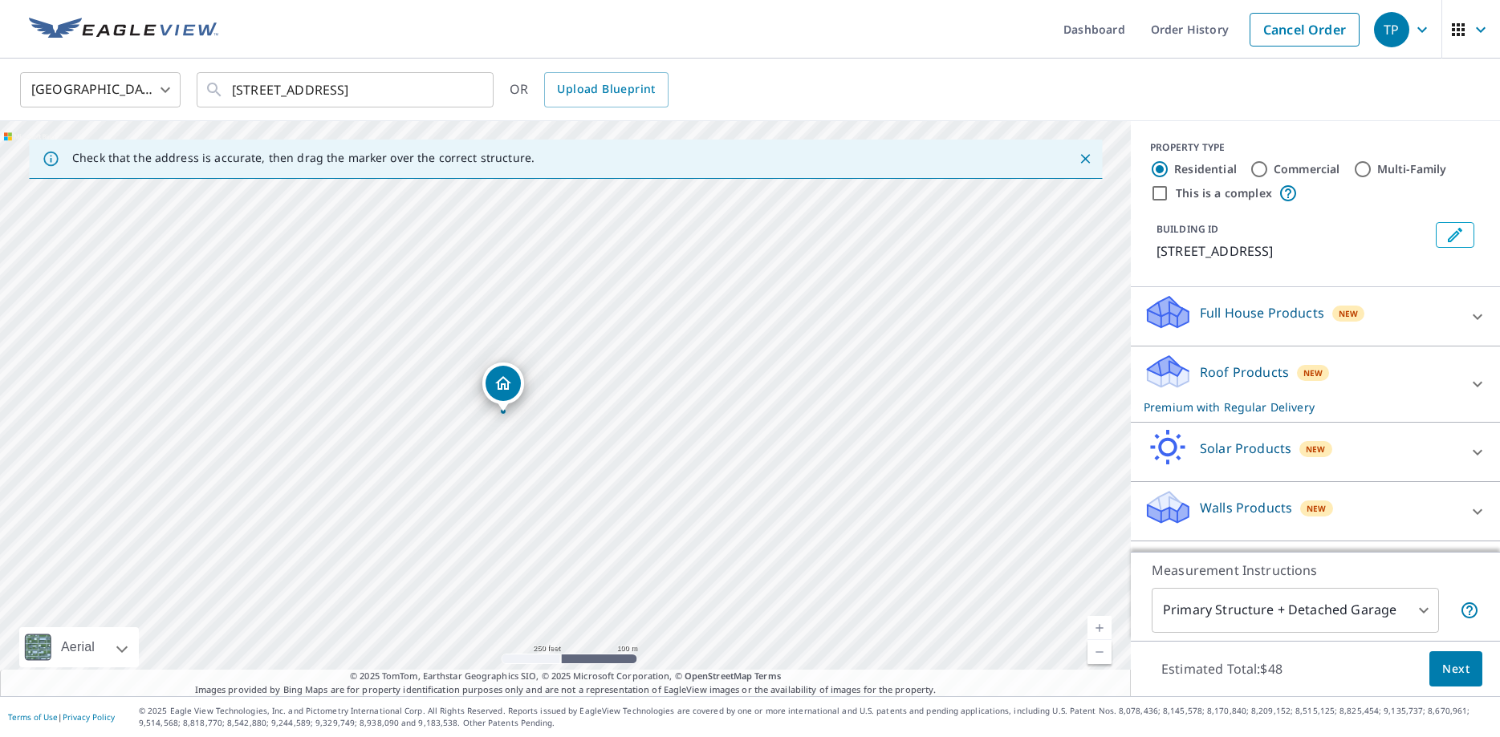
drag, startPoint x: 570, startPoint y: 371, endPoint x: 508, endPoint y: 376, distance: 62.8
click at [508, 376] on div "[STREET_ADDRESS]" at bounding box center [565, 408] width 1131 height 575
click at [1454, 234] on icon "Edit building 1" at bounding box center [1454, 235] width 14 height 14
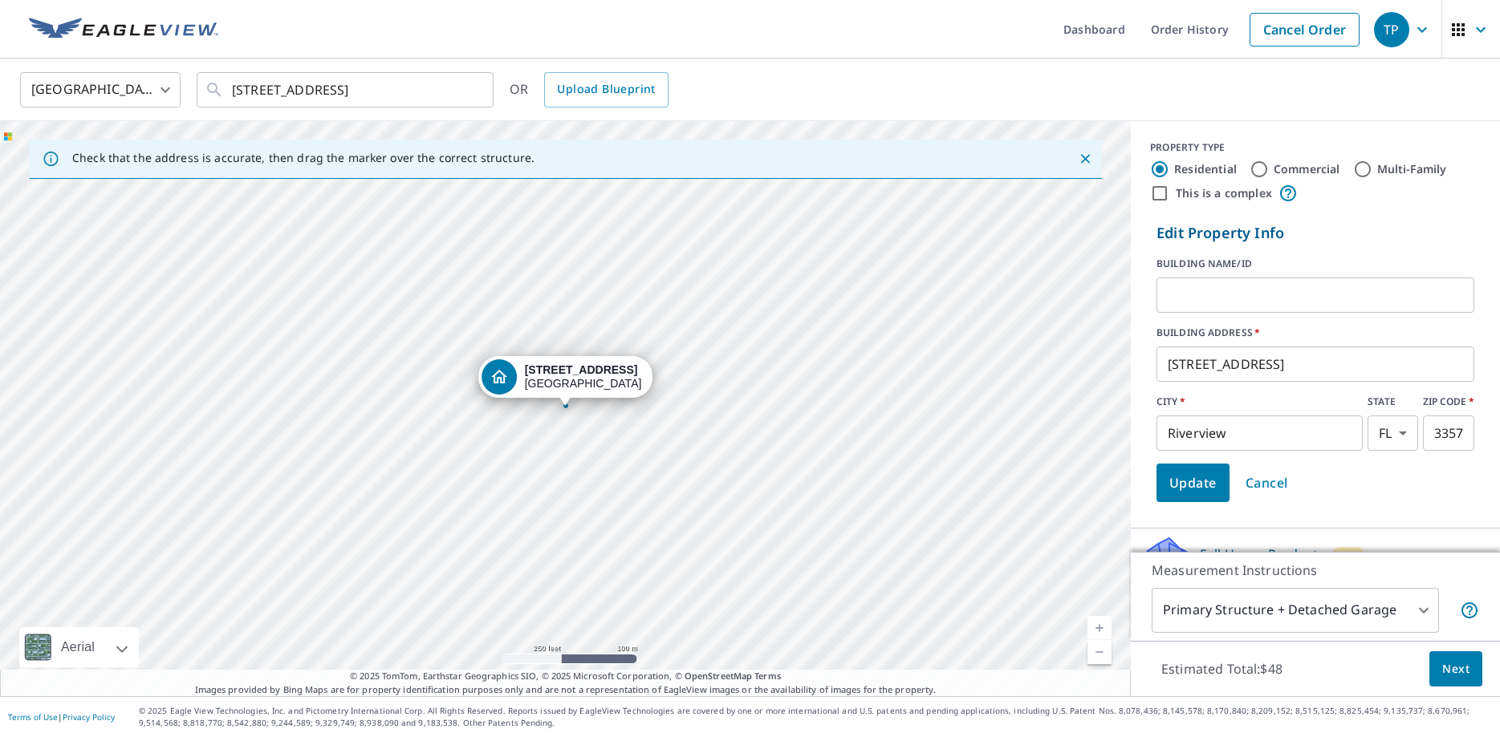
click at [1175, 302] on input "text" at bounding box center [1315, 295] width 318 height 45
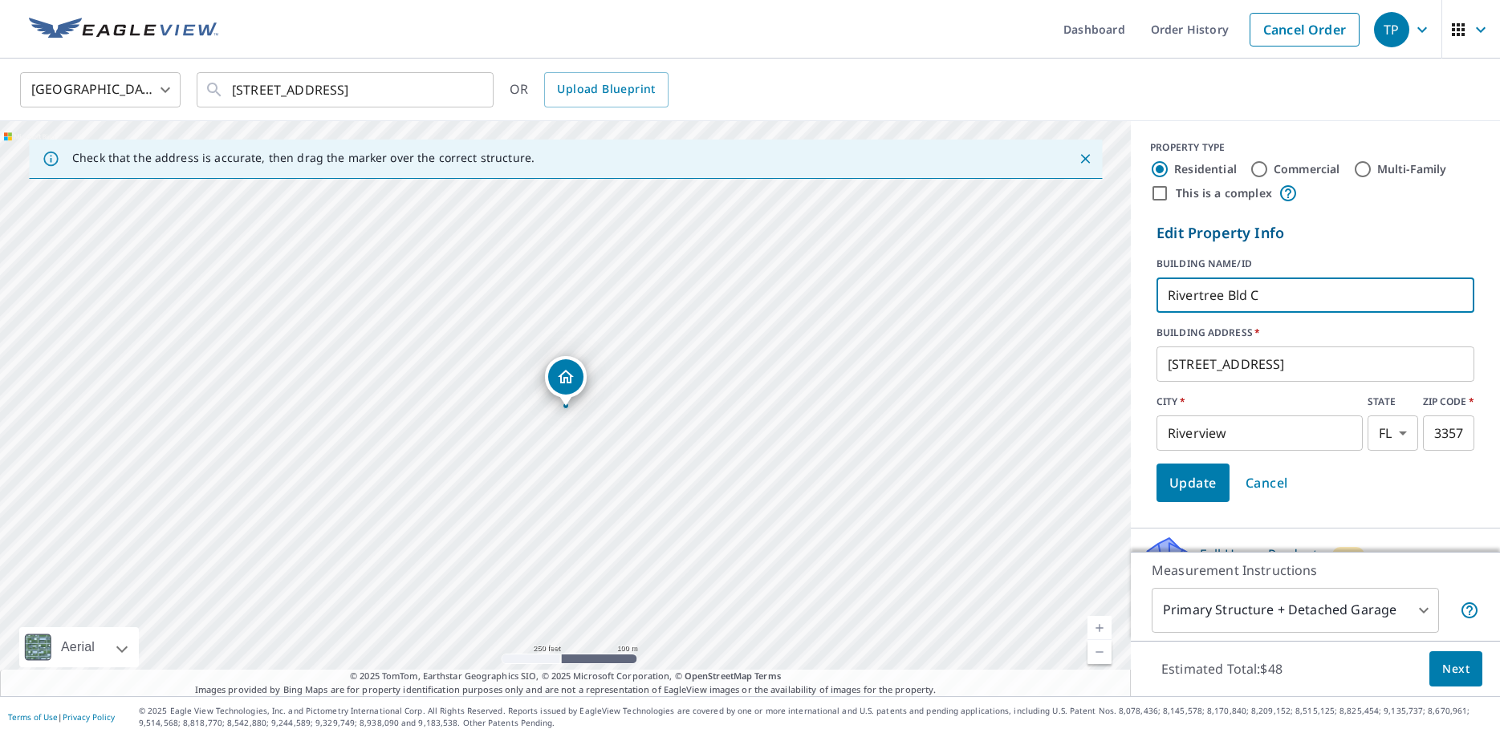
type input "Rivertree Bld C"
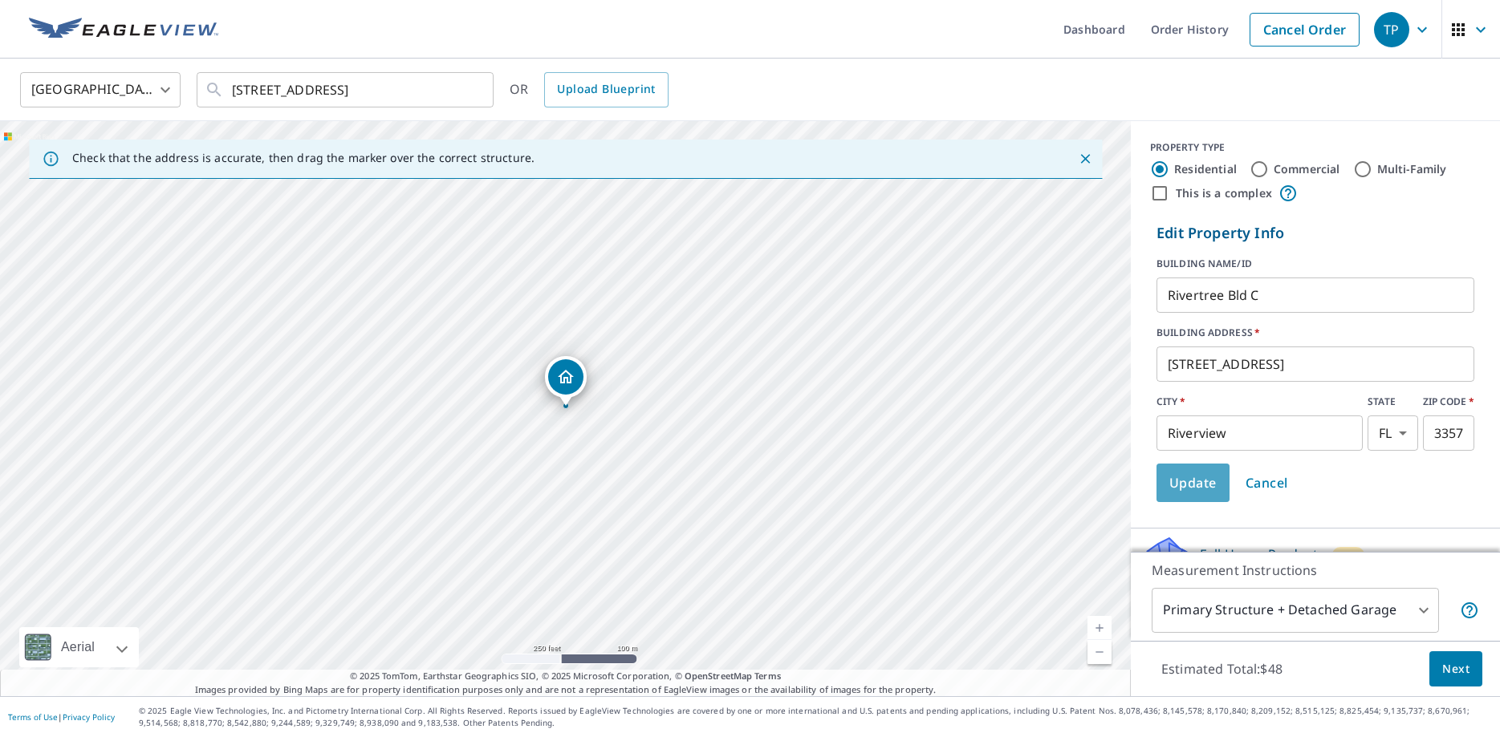
click at [1204, 479] on span "Update" at bounding box center [1192, 483] width 47 height 22
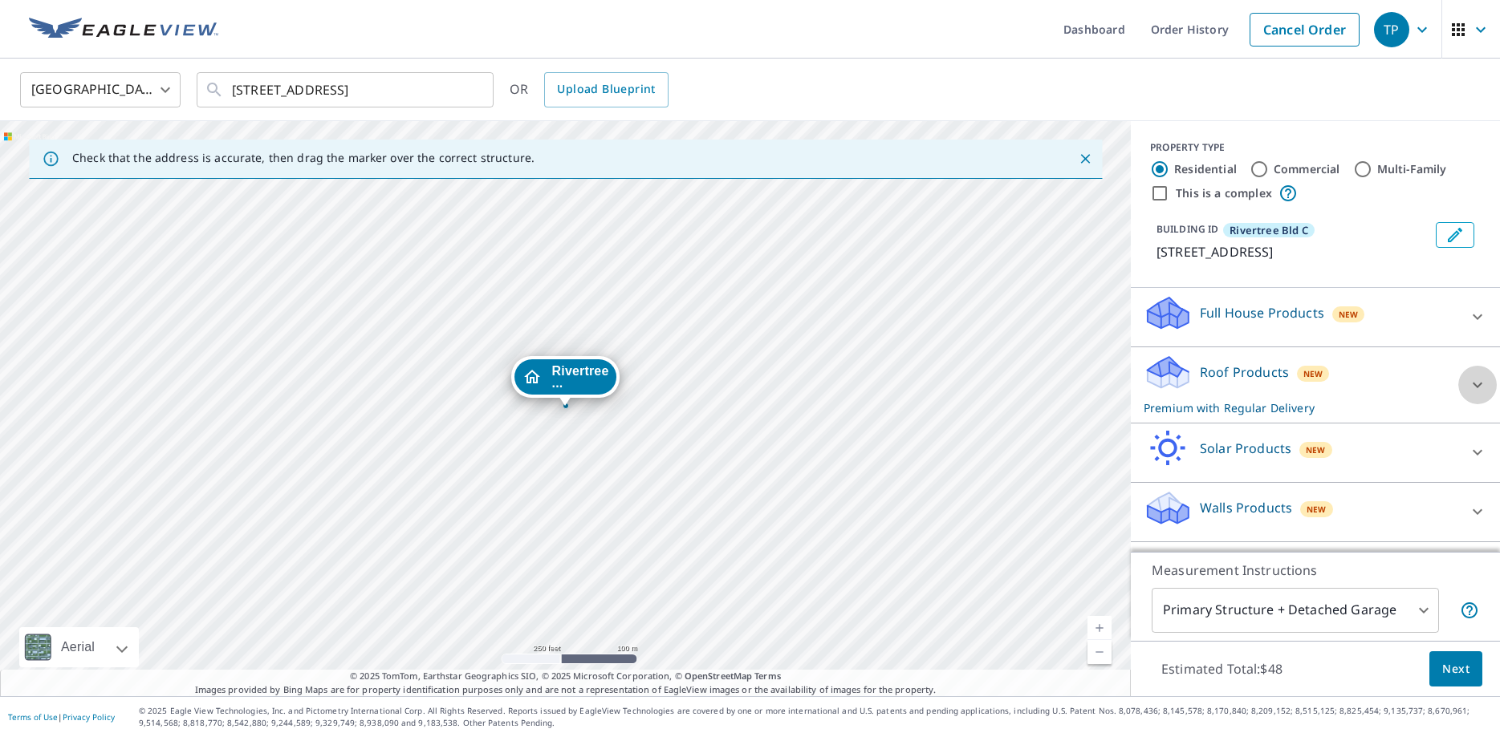
click at [1478, 395] on icon at bounding box center [1477, 385] width 19 height 19
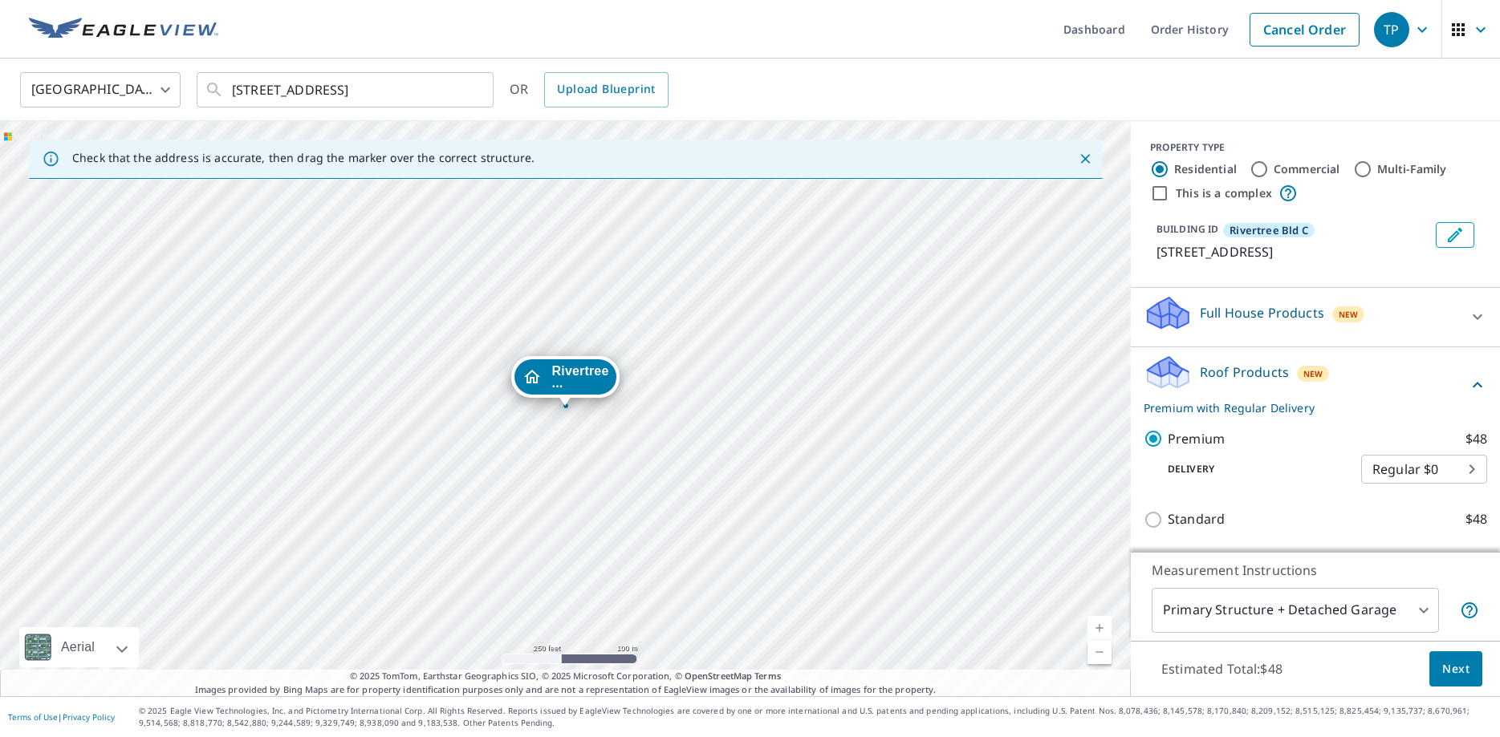
click at [1452, 666] on span "Next" at bounding box center [1455, 670] width 27 height 20
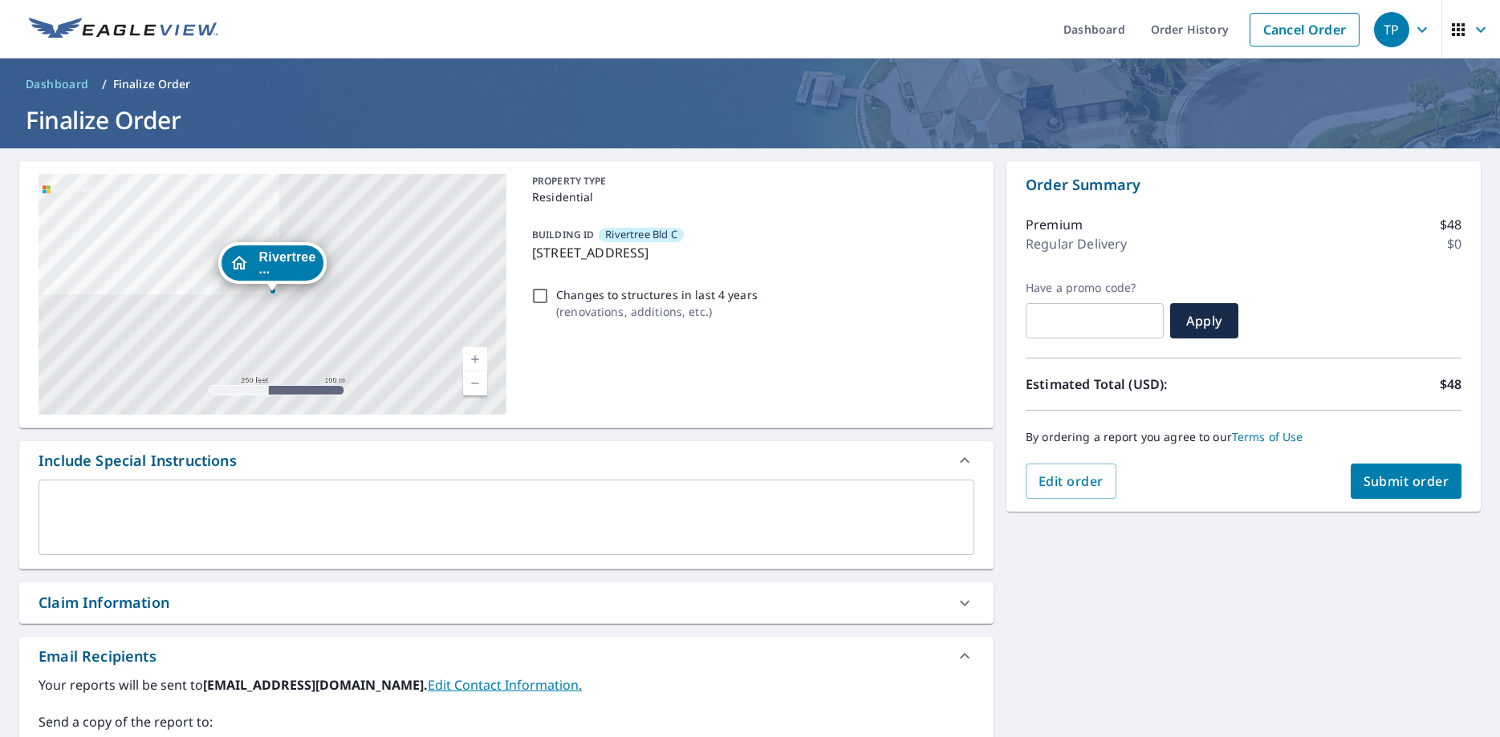
click at [1407, 479] on span "Submit order" at bounding box center [1406, 482] width 86 height 18
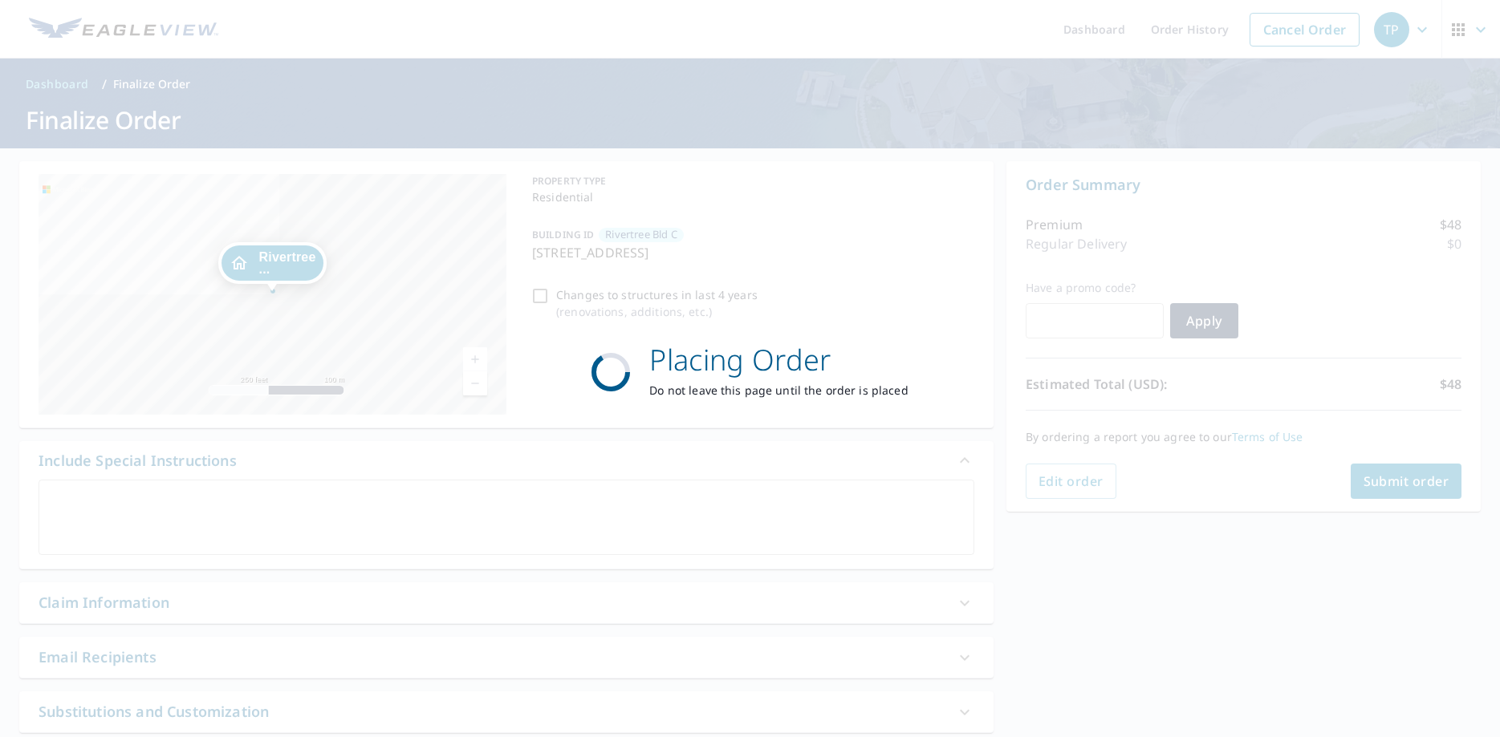
checkbox input "true"
